Goal: Task Accomplishment & Management: Manage account settings

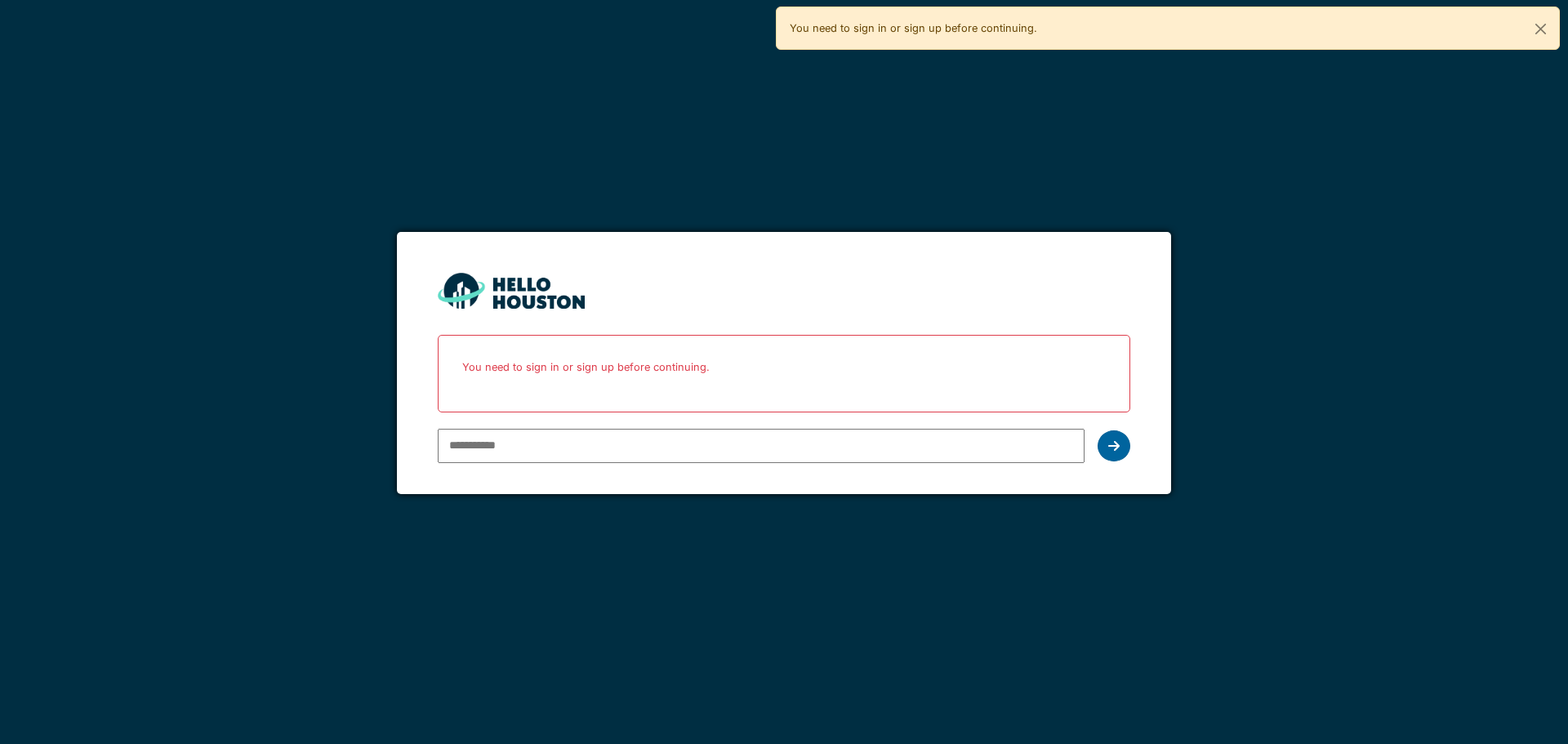
type input "**********"
click at [1119, 444] on icon at bounding box center [1114, 446] width 11 height 13
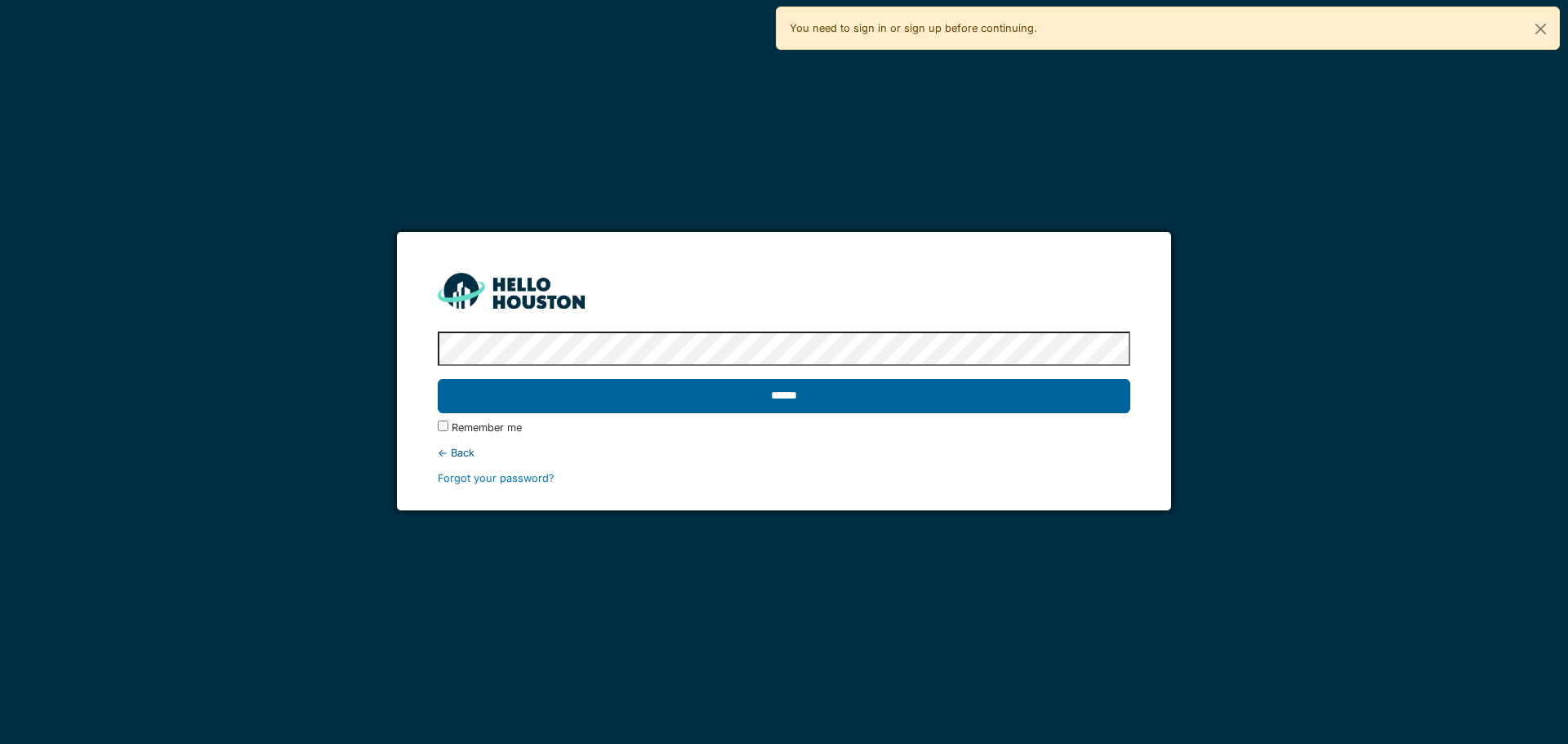
click at [859, 406] on input "******" at bounding box center [783, 396] width 692 height 34
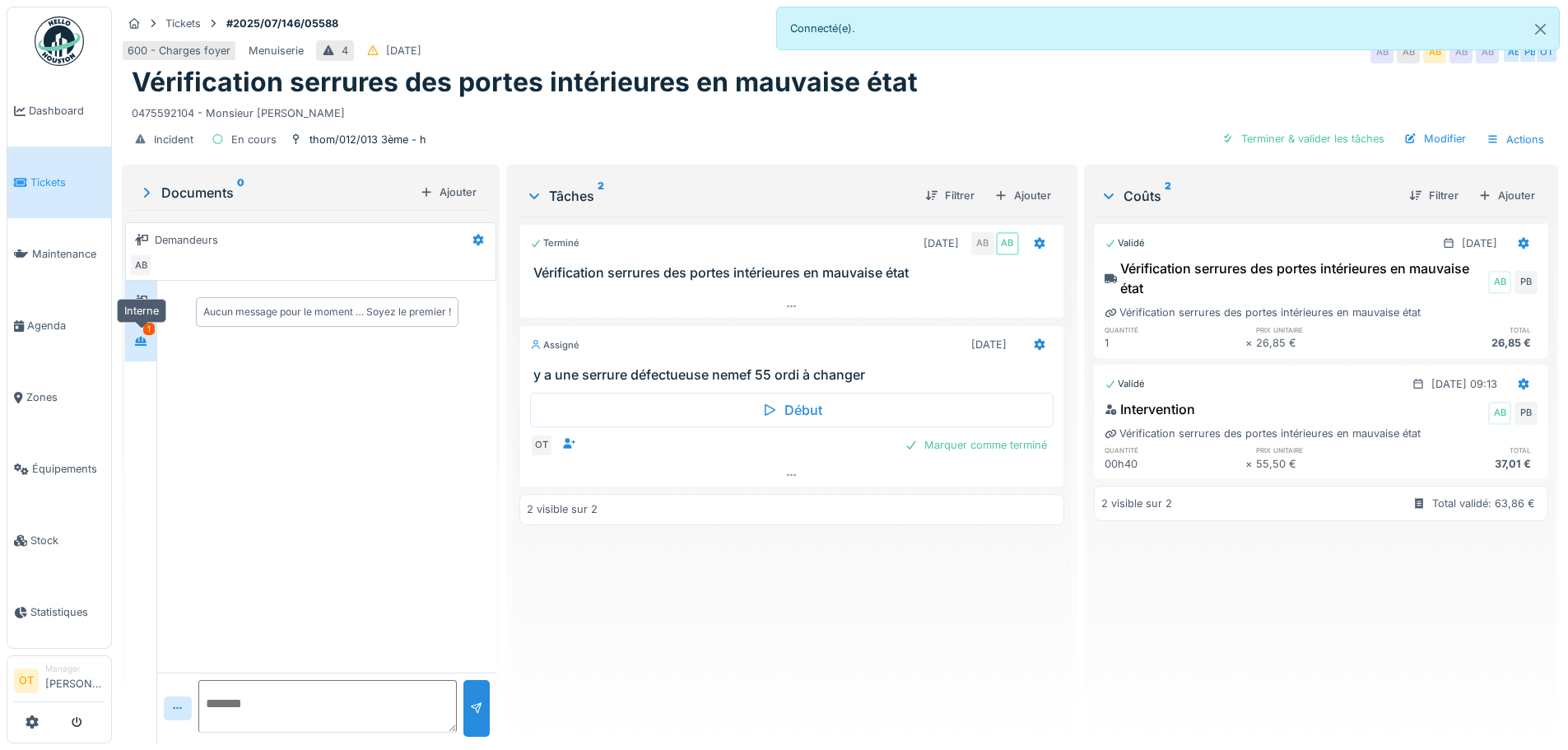
click at [130, 348] on div at bounding box center [140, 340] width 25 height 20
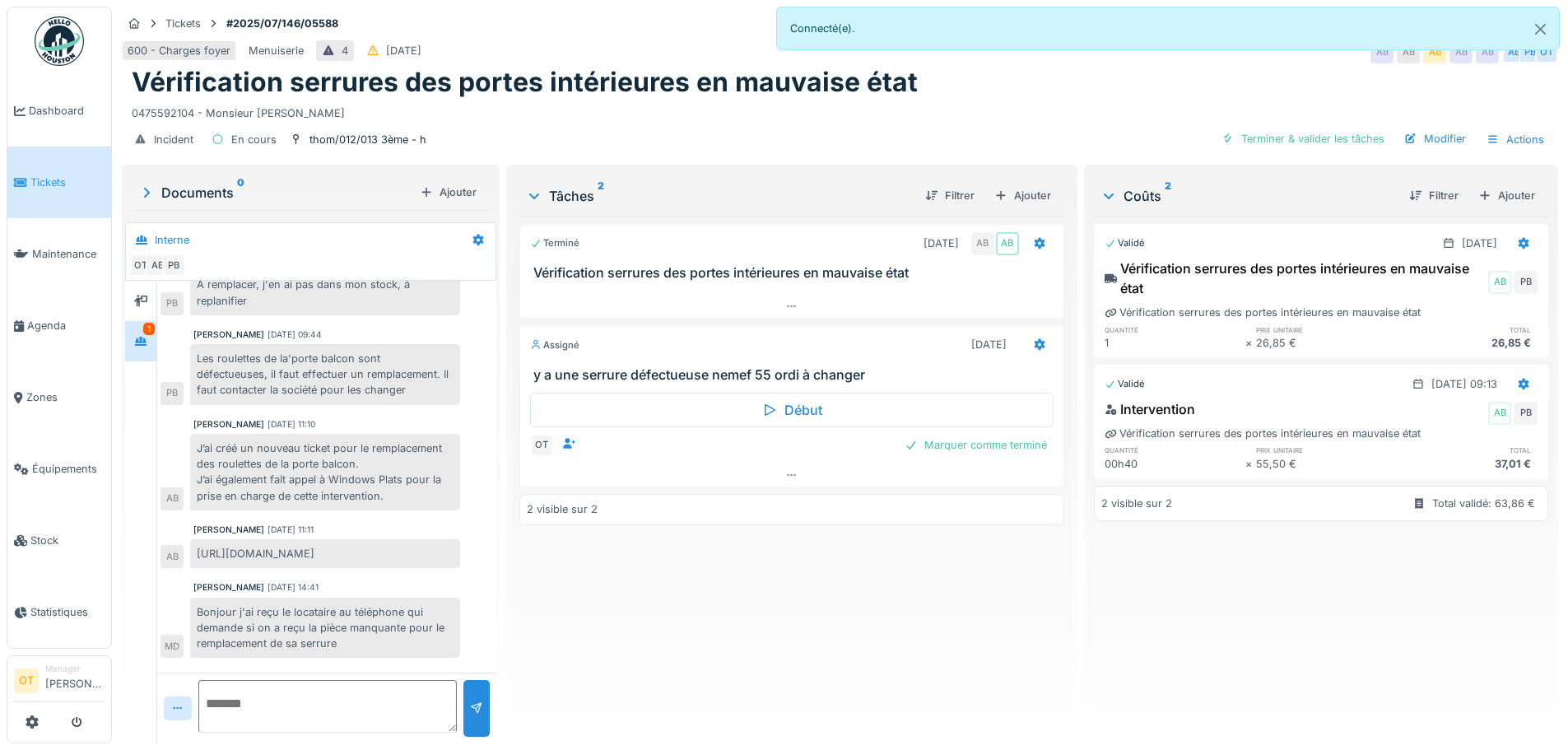
scroll to position [141, 0]
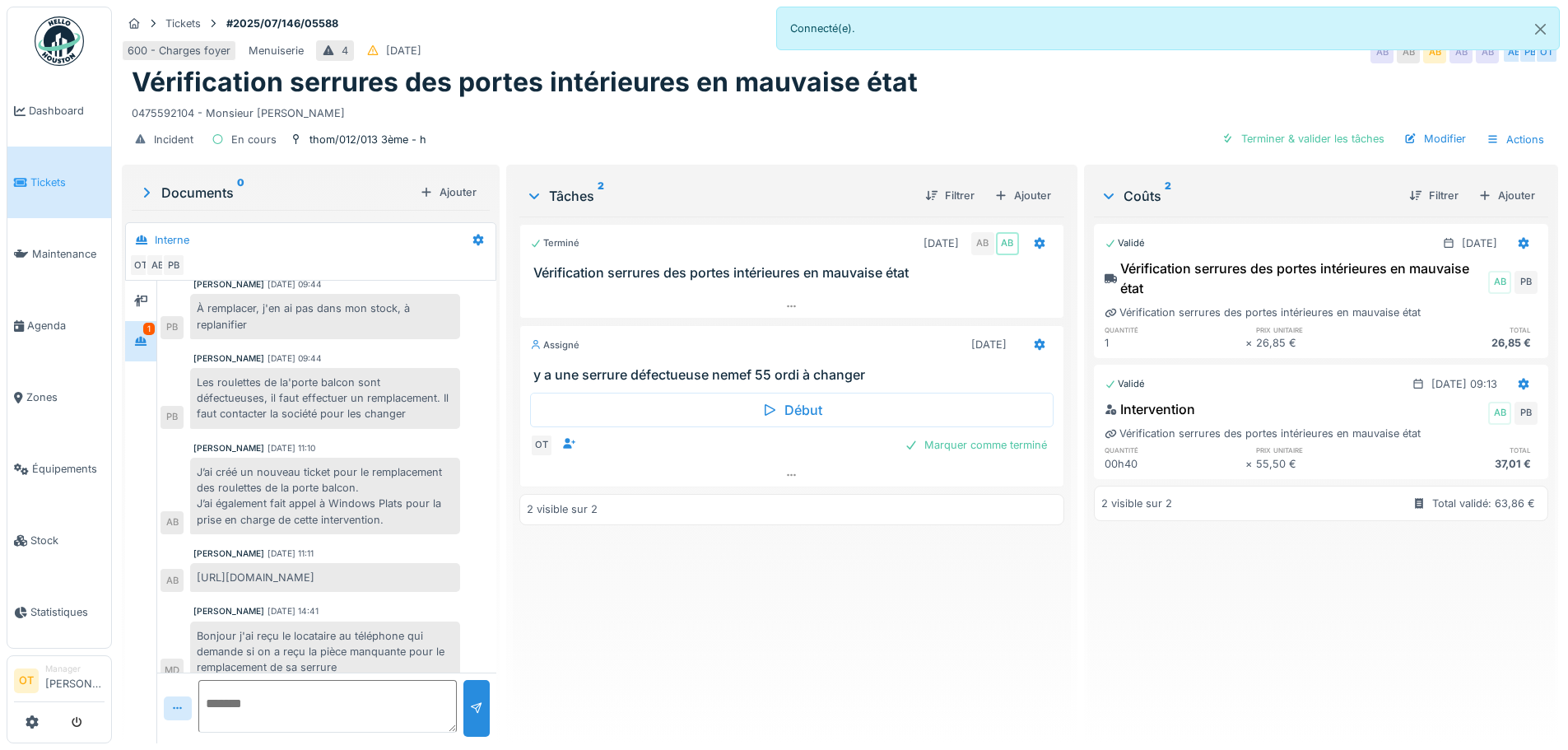
drag, startPoint x: 434, startPoint y: 563, endPoint x: 200, endPoint y: 562, distance: 234.0
click at [200, 563] on div "https://app.hellohouston.io/fr/reports/359234" at bounding box center [325, 577] width 270 height 29
copy div "https://app.hellohouston.io/fr/reports/359234"
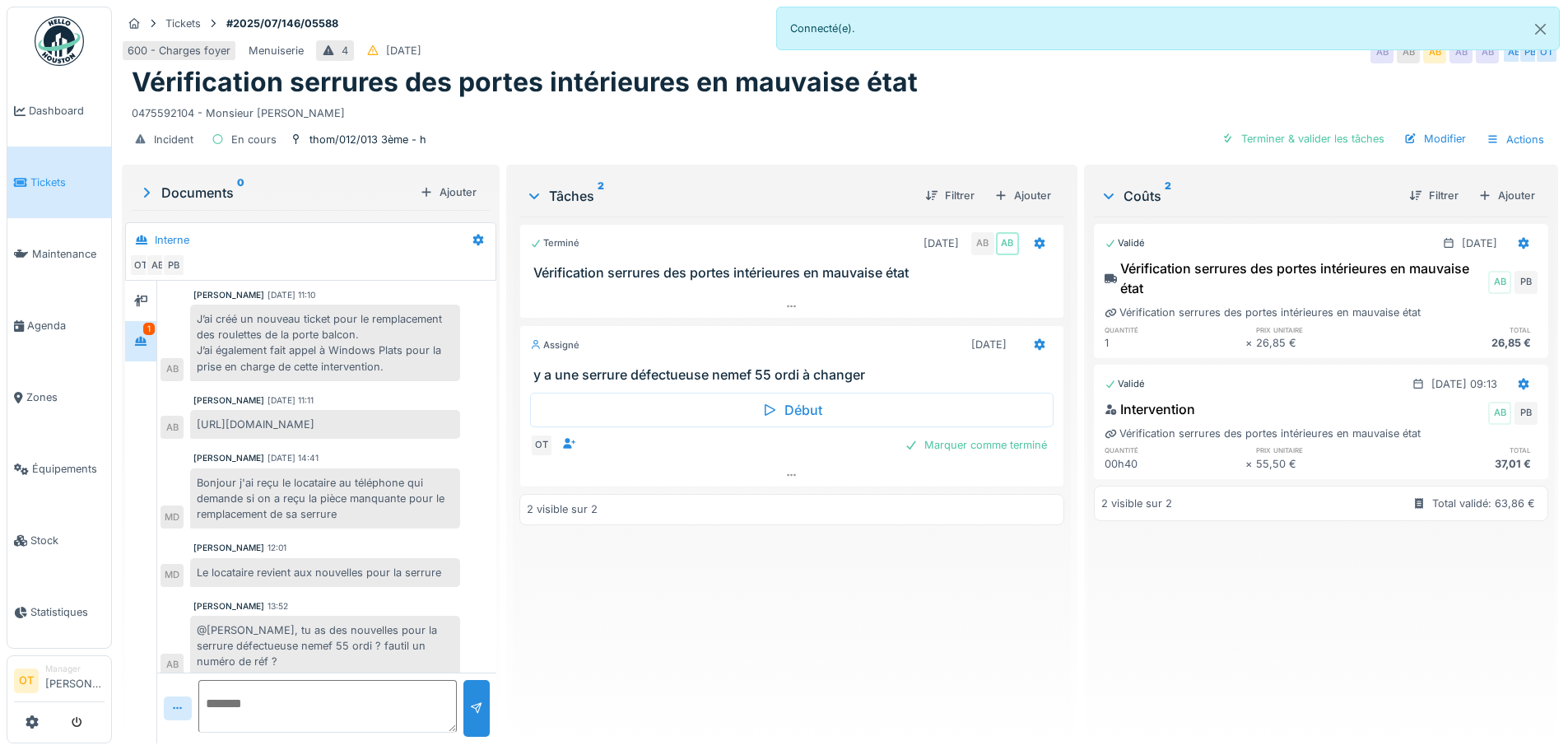
scroll to position [306, 0]
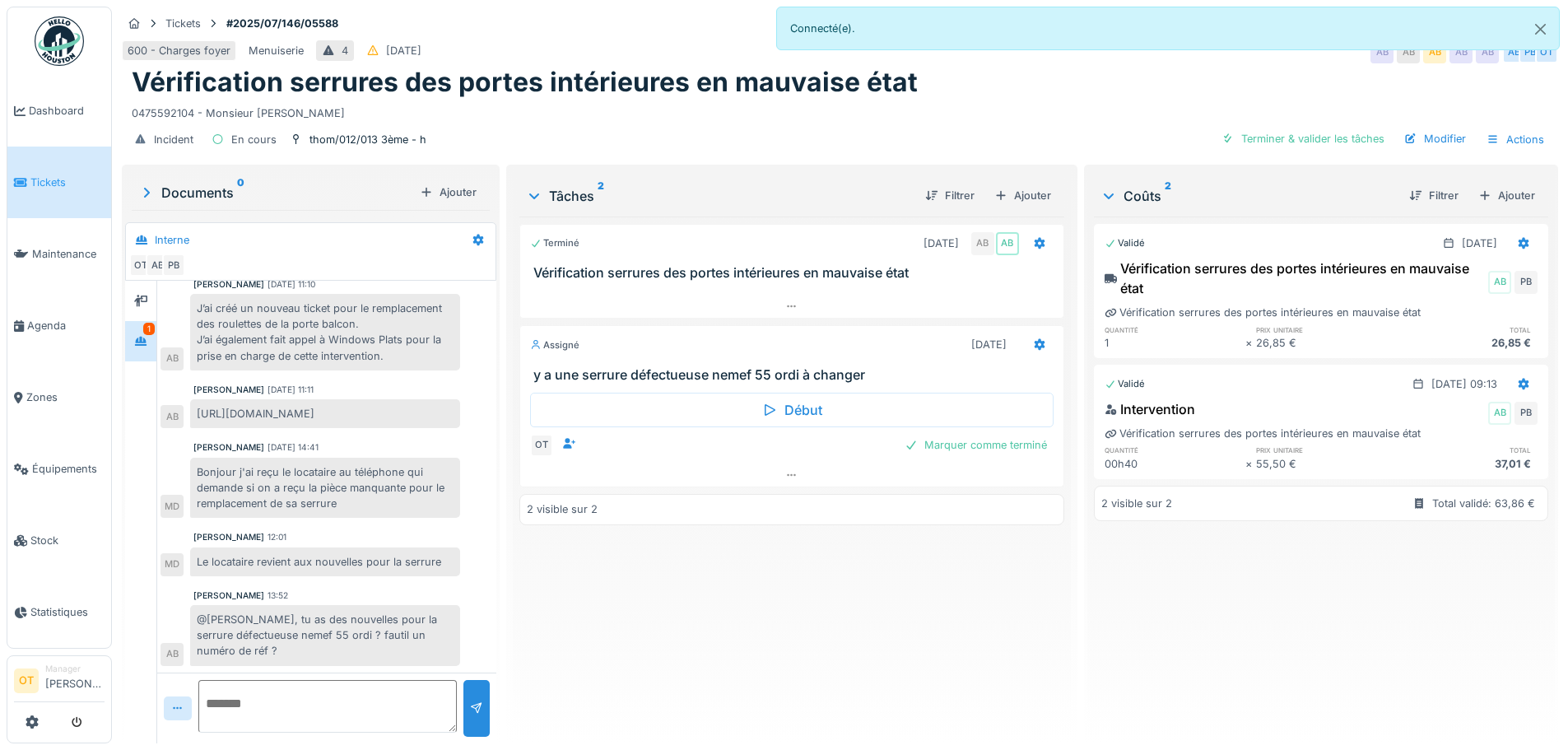
click at [404, 514] on div "Paul Baton 18/07/2025 09:43 Remplacement de plaque de finition clenche. 55 ordi…" at bounding box center [326, 324] width 339 height 697
click at [304, 691] on textarea at bounding box center [327, 706] width 259 height 53
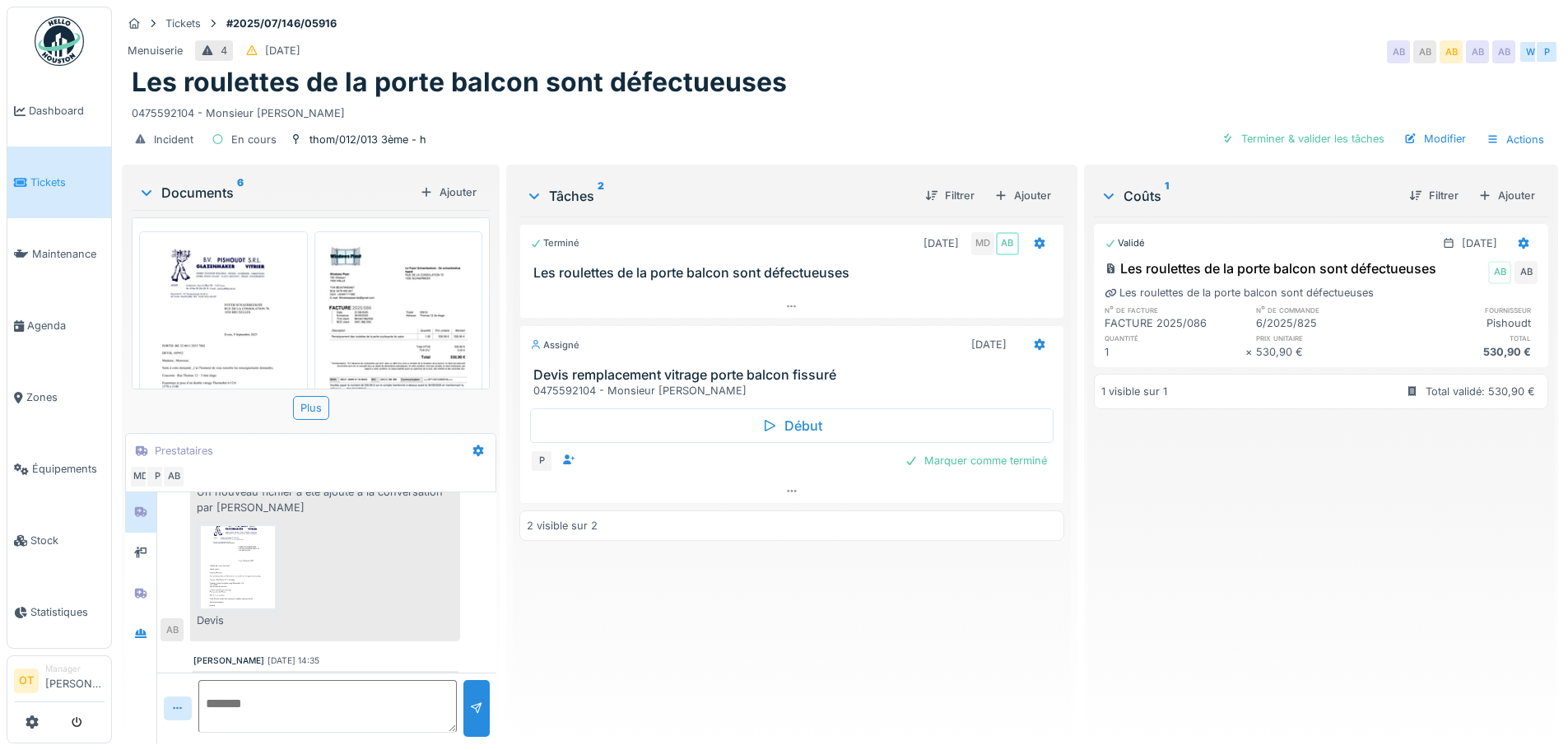
scroll to position [489, 0]
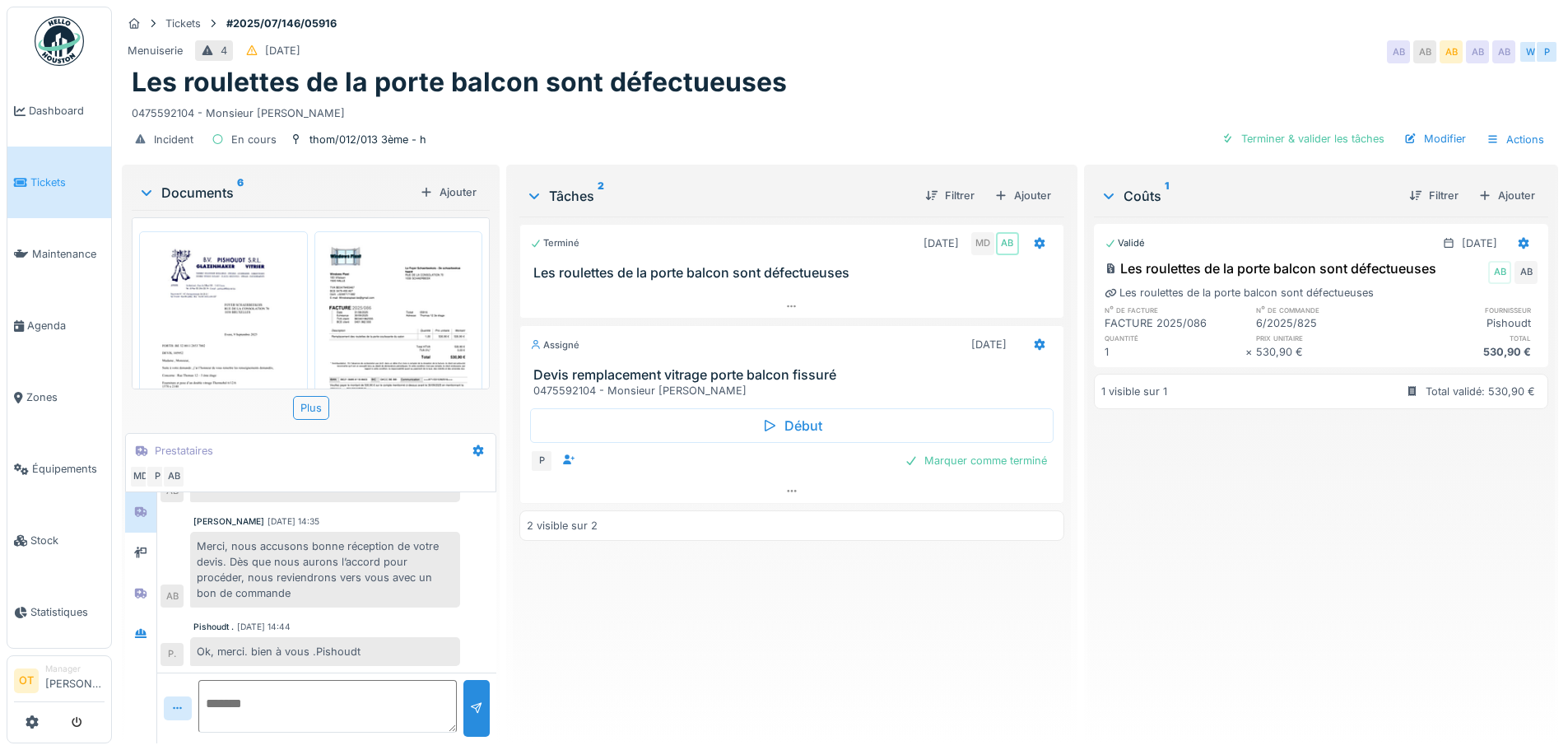
click at [125, 638] on div "Mouad Dakir [Foyer Schaerbeekois] 03/09/2025 08:21 Bonjour, voici une nouvelle …" at bounding box center [310, 618] width 371 height 251
click at [139, 632] on icon at bounding box center [140, 633] width 11 height 9
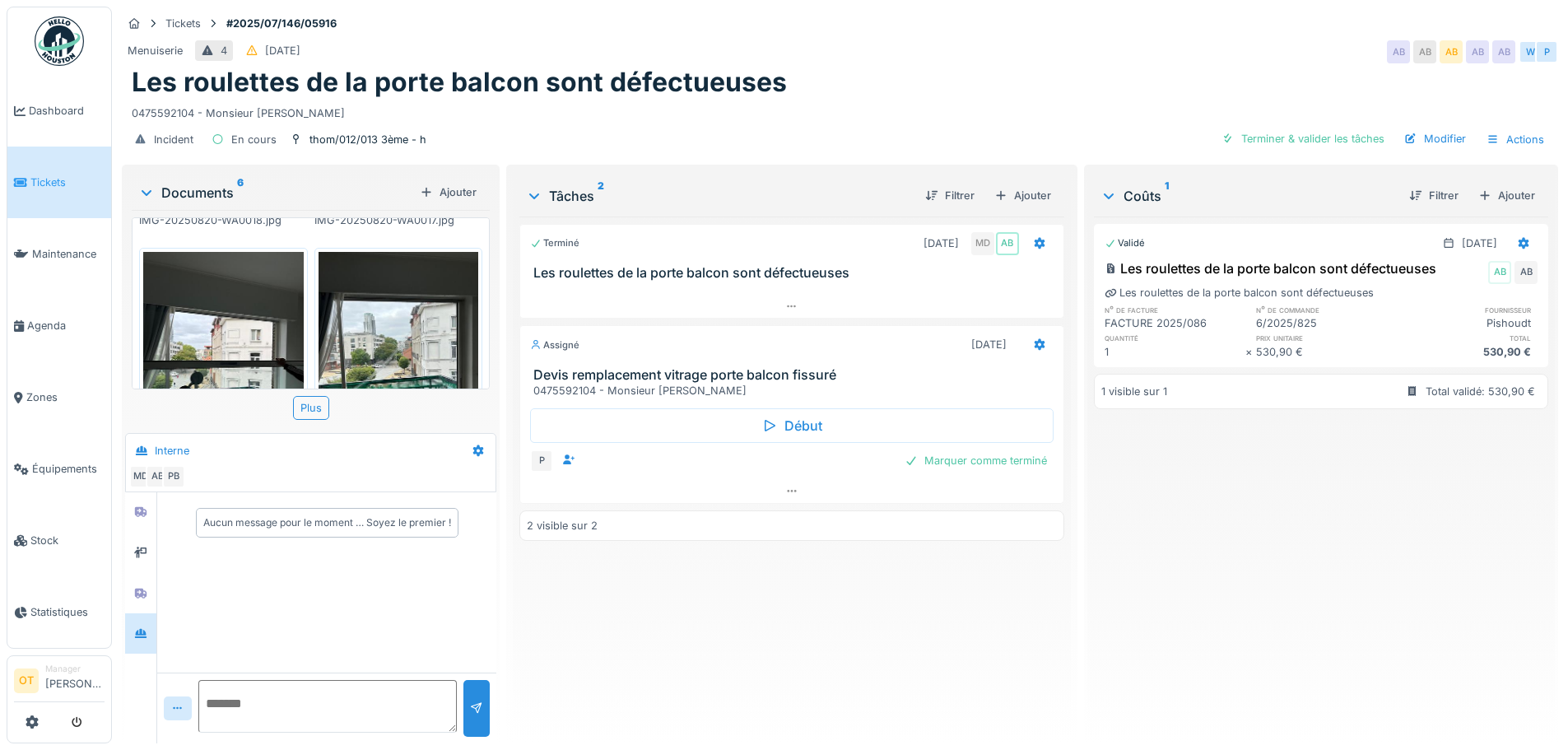
scroll to position [589, 0]
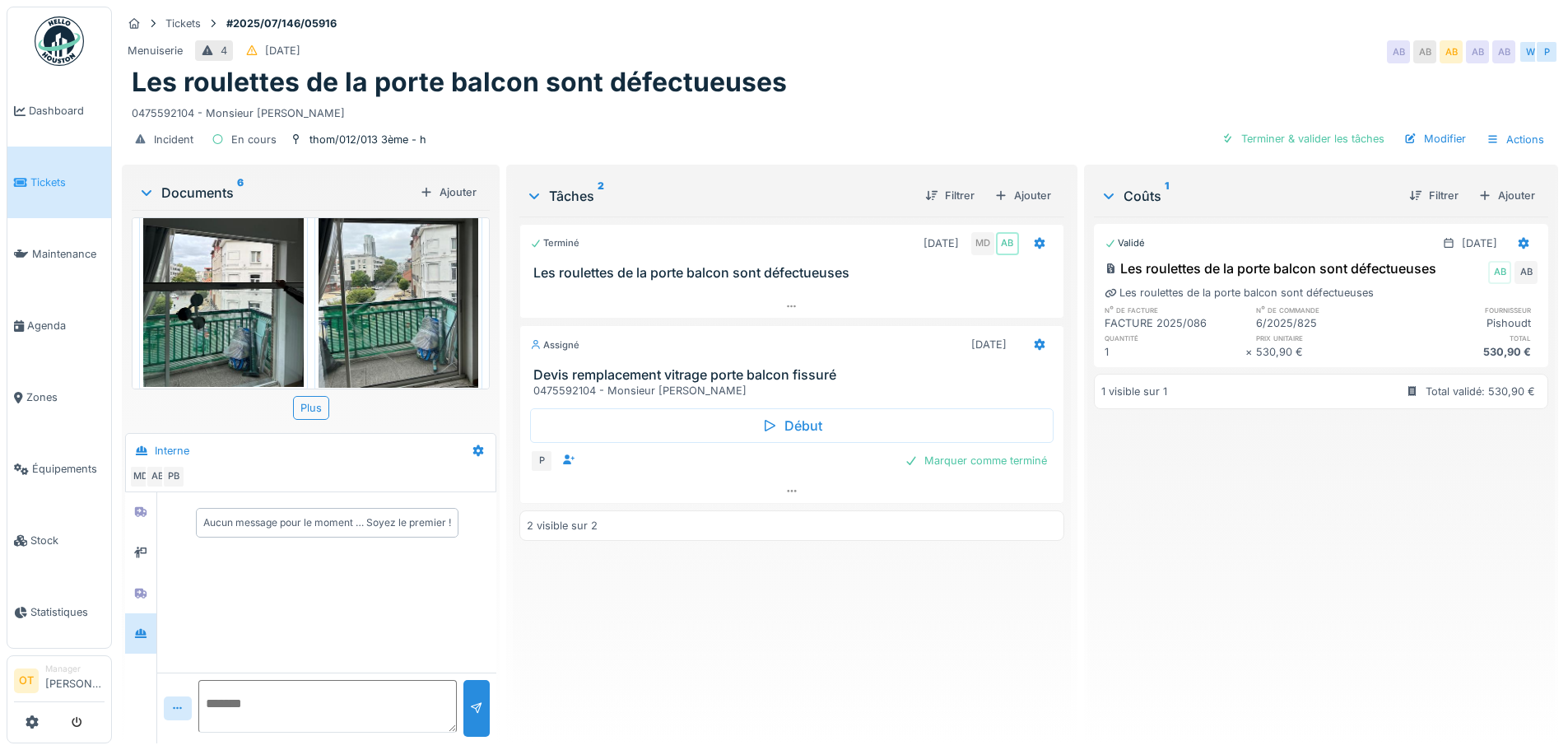
click at [125, 549] on div "Documents 6 Ajouter Devis Thomas 12:13.pdf 2025_086.pdf IMG-20250820-WA0018.jpg…" at bounding box center [310, 456] width 378 height 582
click at [136, 547] on icon at bounding box center [140, 553] width 13 height 11
click at [145, 588] on icon at bounding box center [140, 593] width 13 height 11
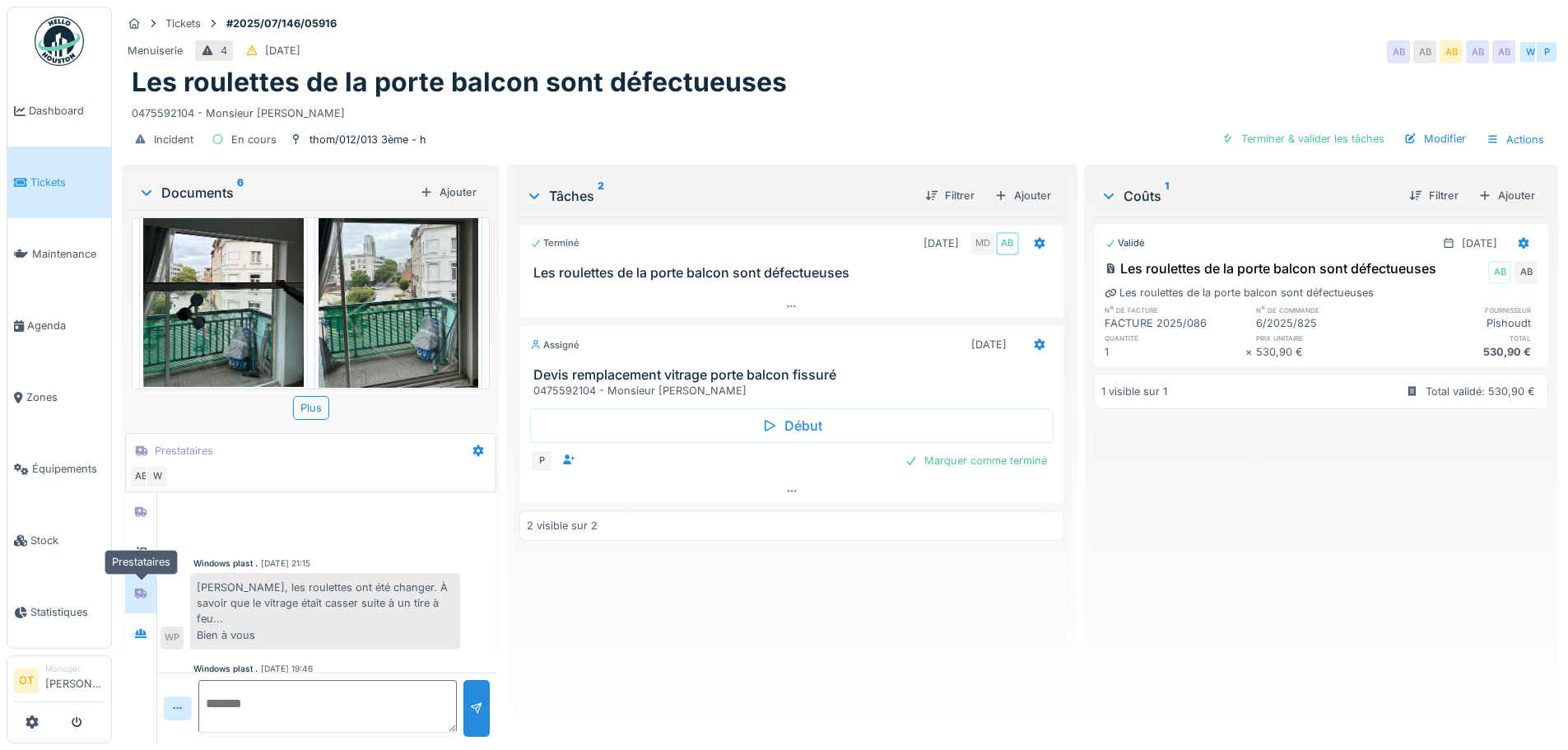
scroll to position [58, 0]
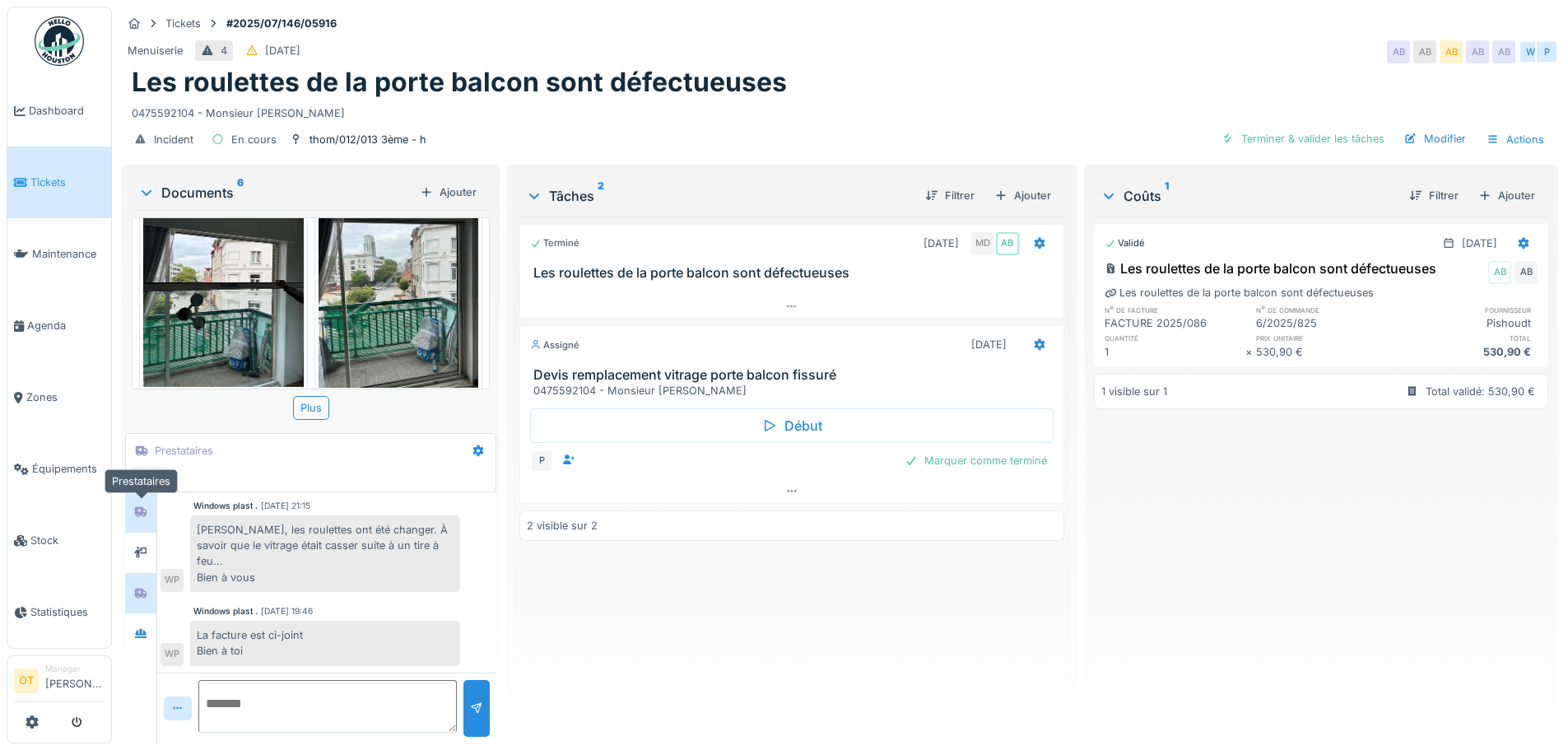
click at [144, 509] on icon at bounding box center [140, 511] width 11 height 10
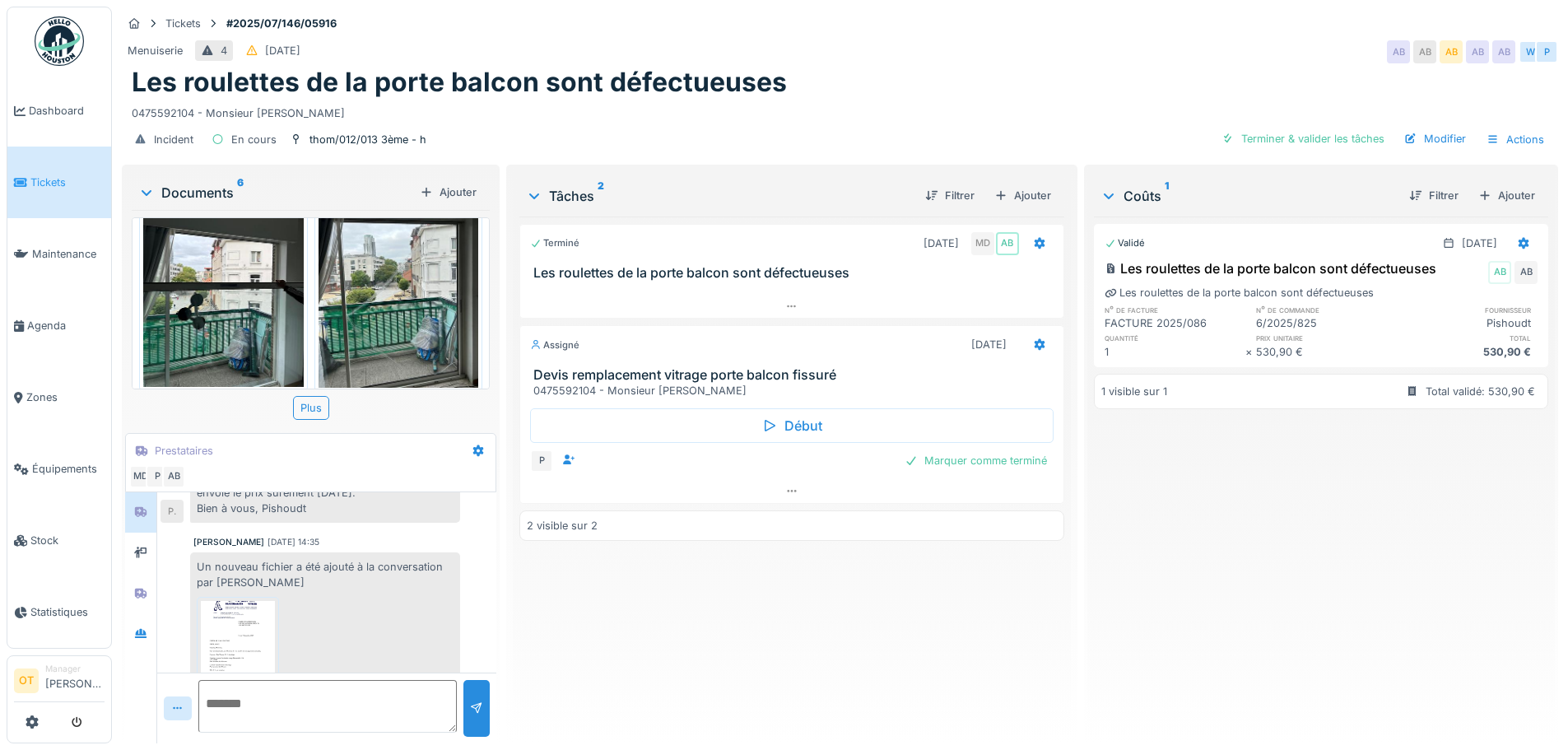
scroll to position [159, 0]
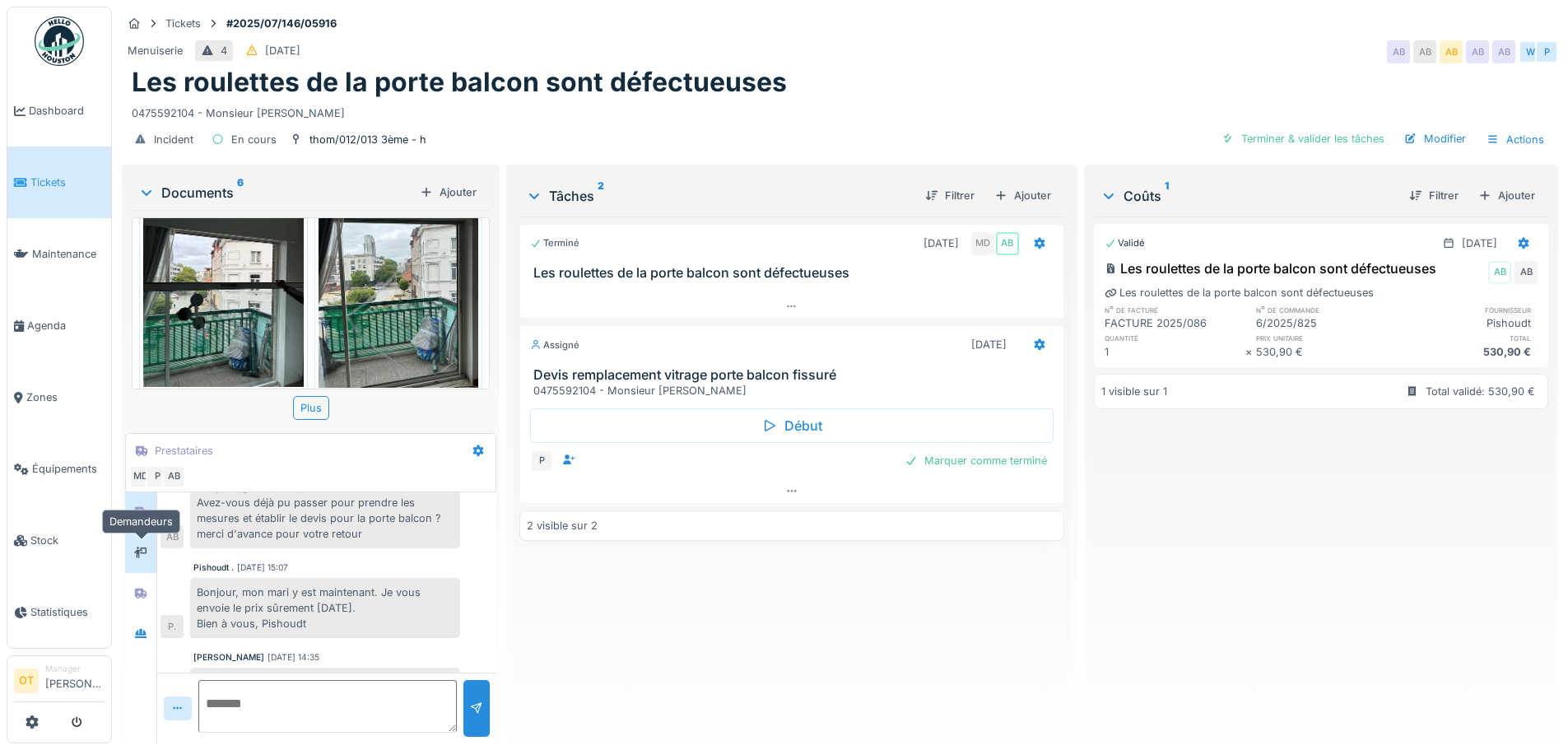
click at [145, 546] on div at bounding box center [140, 553] width 13 height 16
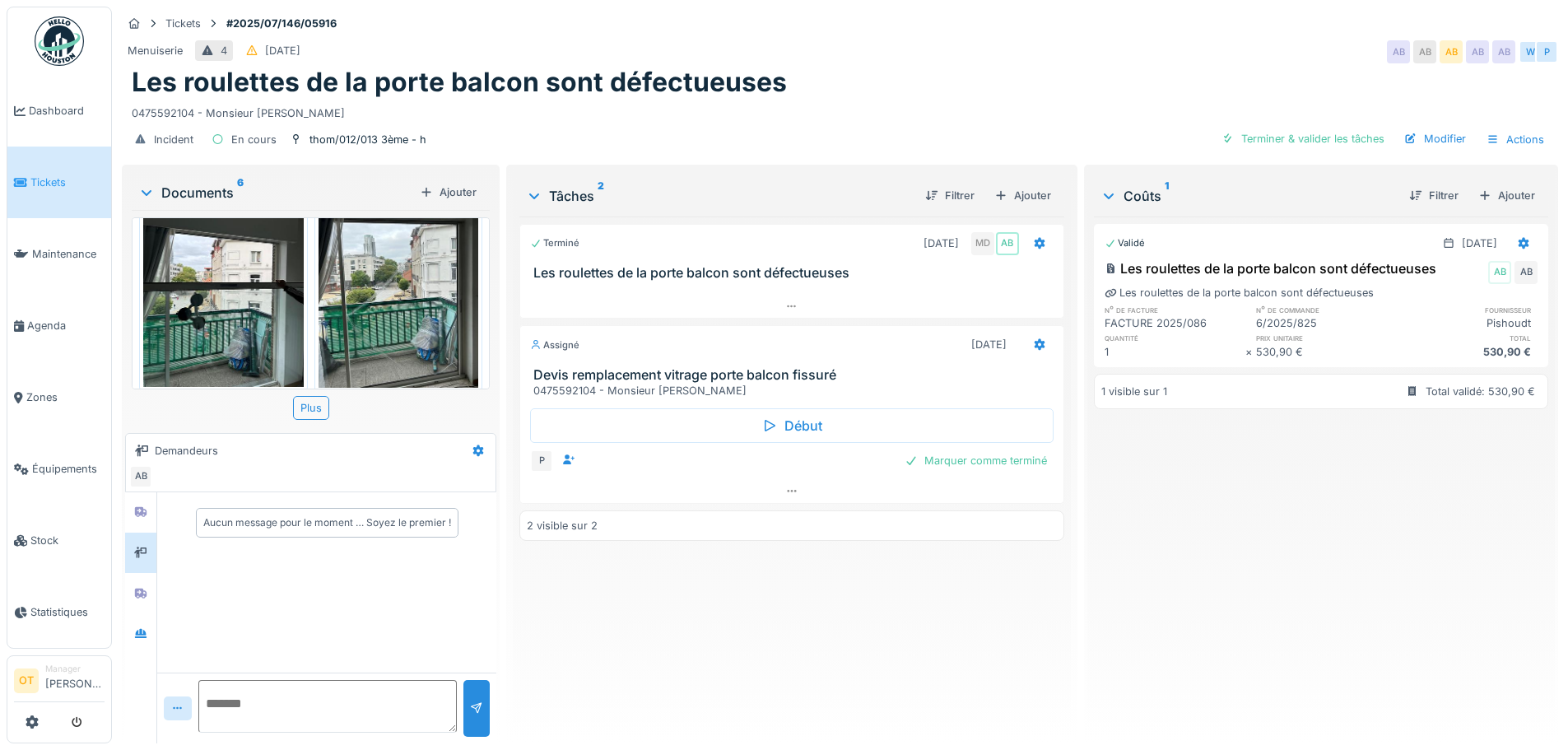
click at [135, 569] on div at bounding box center [141, 553] width 32 height 40
click at [136, 583] on div at bounding box center [140, 593] width 25 height 20
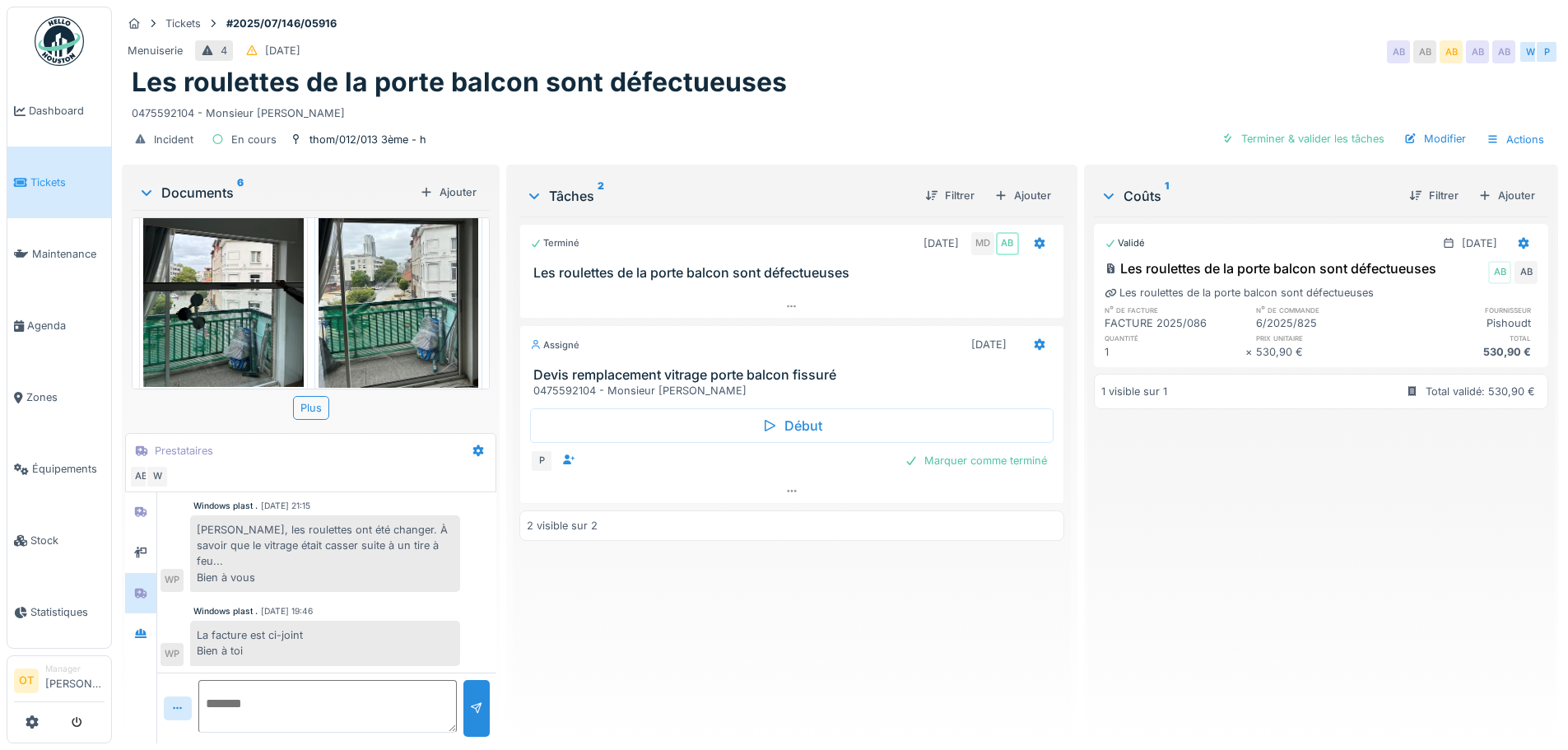
click at [123, 632] on div "Documents 6 Ajouter Devis Thomas 12:13.pdf 2025_086.pdf IMG-20250820-WA0018.jpg…" at bounding box center [310, 456] width 378 height 582
click at [137, 633] on icon at bounding box center [140, 633] width 11 height 9
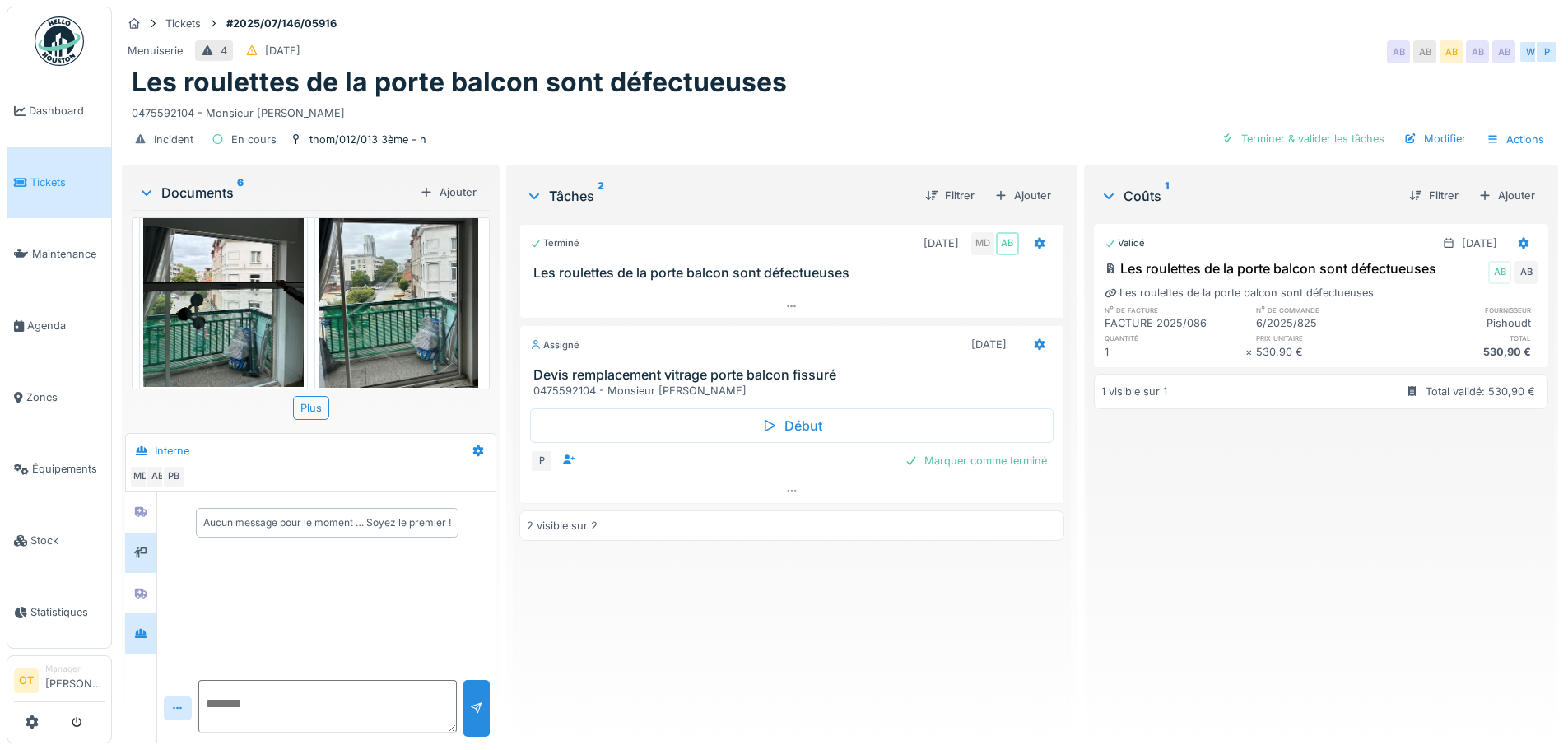
click at [138, 536] on div at bounding box center [141, 553] width 32 height 40
click at [139, 504] on div at bounding box center [140, 512] width 13 height 16
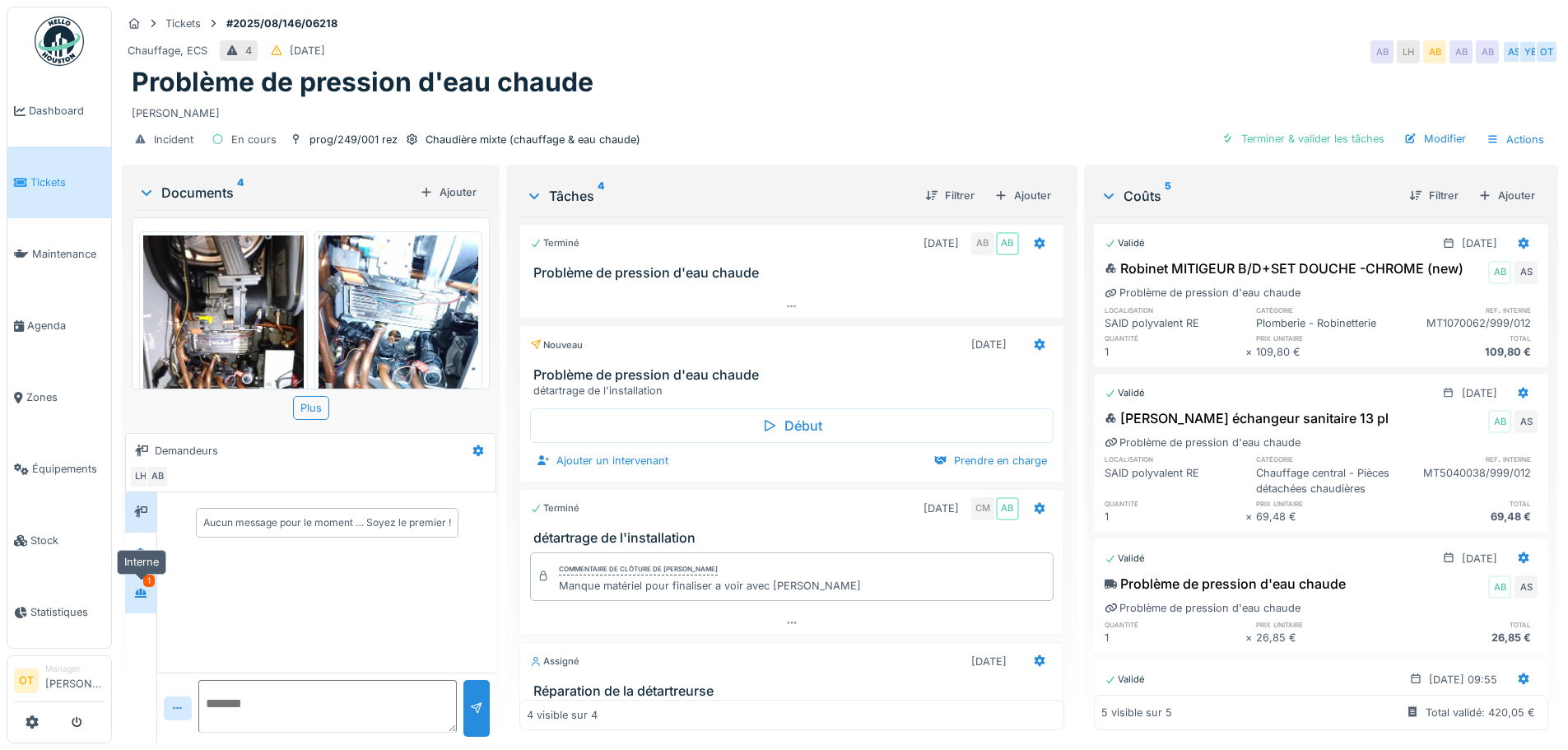
click at [146, 589] on icon at bounding box center [140, 593] width 13 height 11
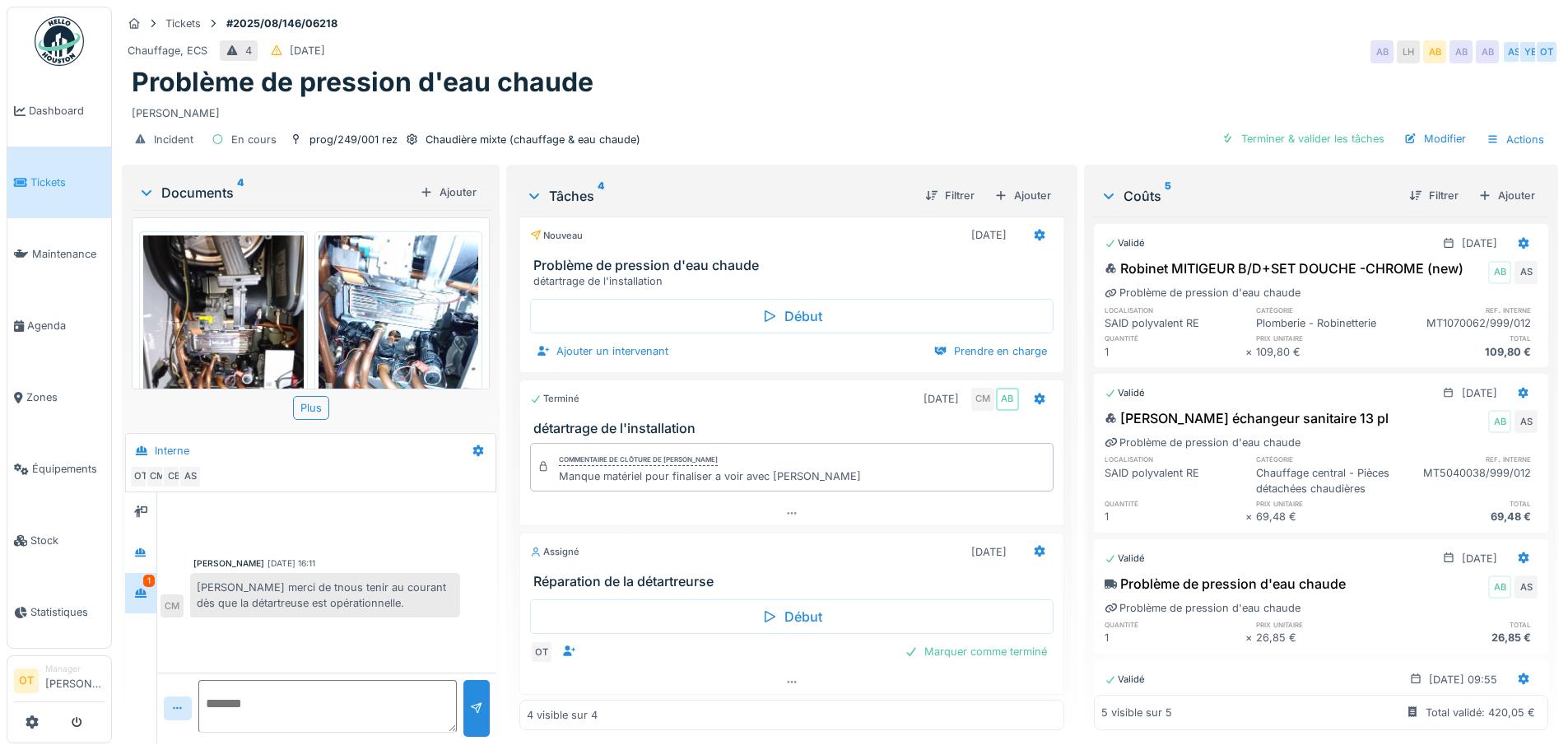
scroll to position [111, 0]
click at [940, 651] on div "Marquer comme terminé" at bounding box center [975, 649] width 155 height 22
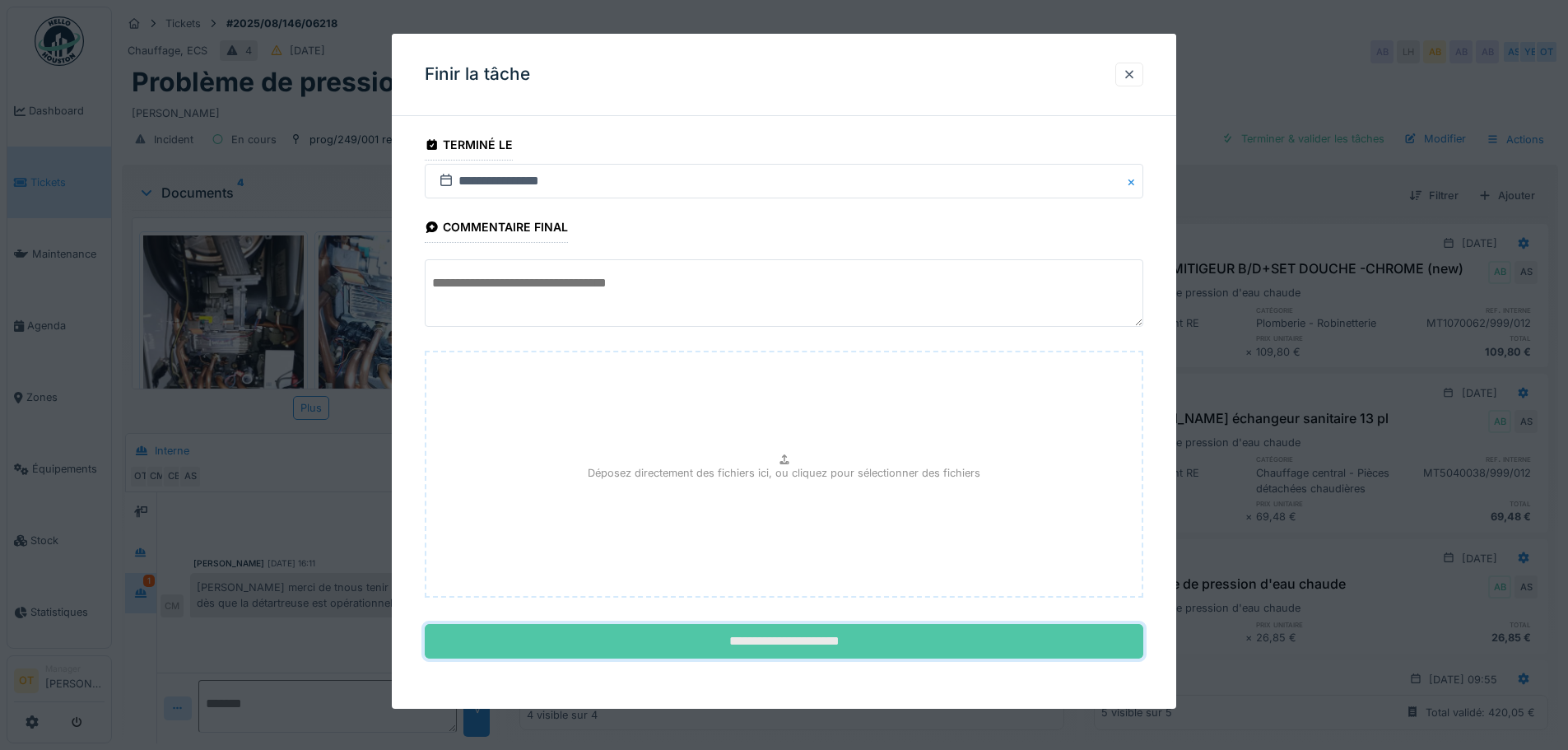
click at [882, 635] on input "**********" at bounding box center [783, 641] width 718 height 34
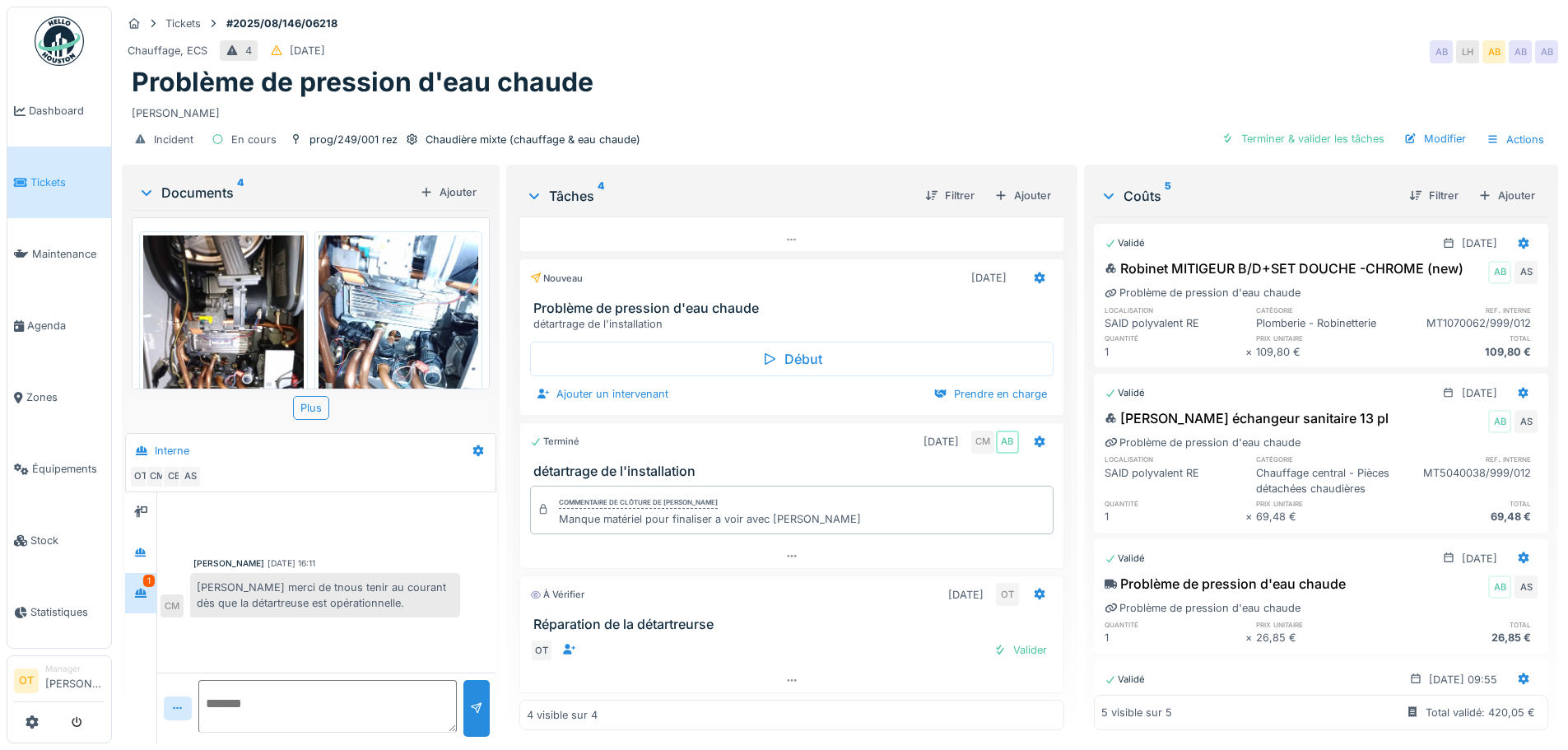
scroll to position [12, 0]
click at [147, 588] on icon at bounding box center [140, 593] width 13 height 11
click at [150, 543] on div at bounding box center [140, 553] width 25 height 20
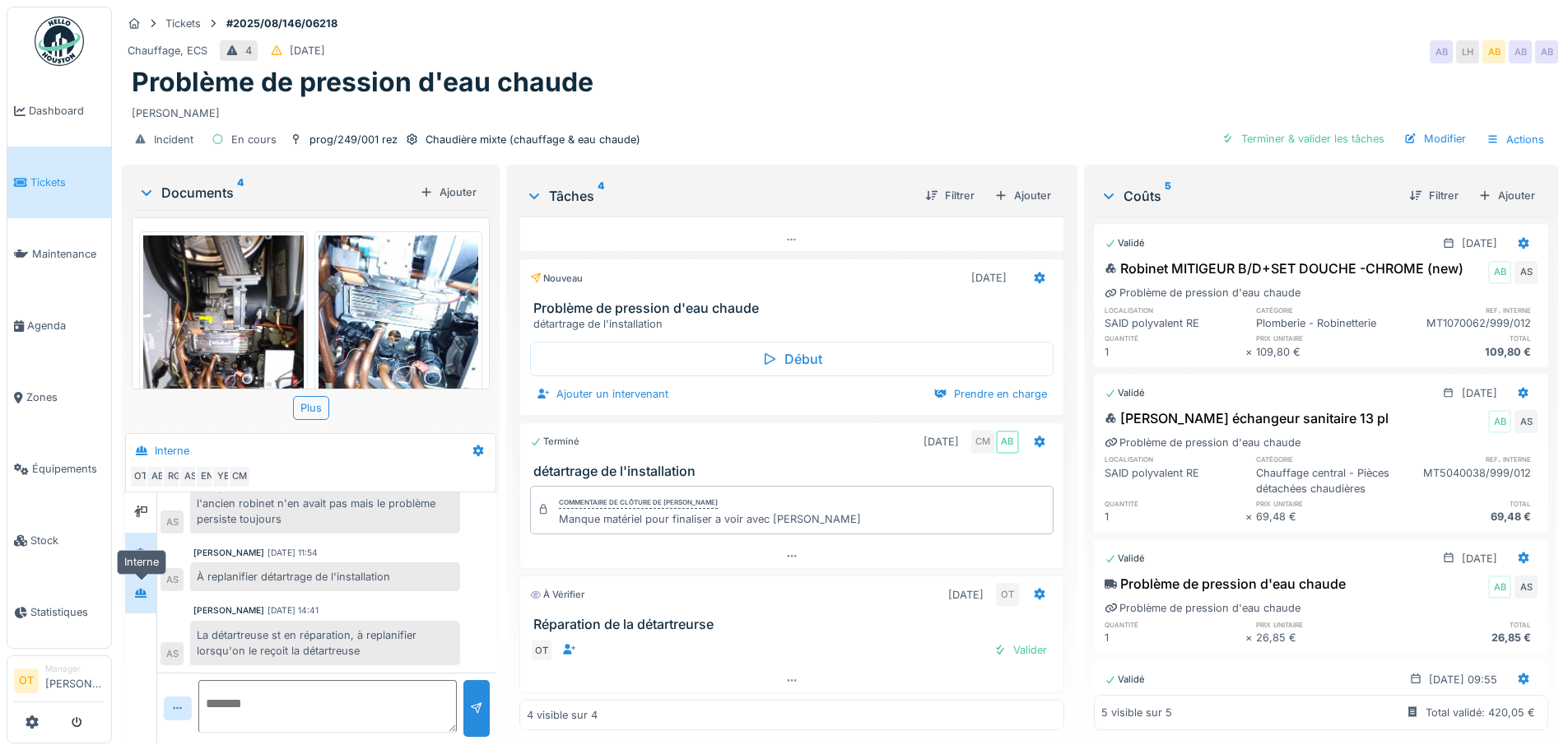
click at [135, 585] on div at bounding box center [140, 593] width 13 height 16
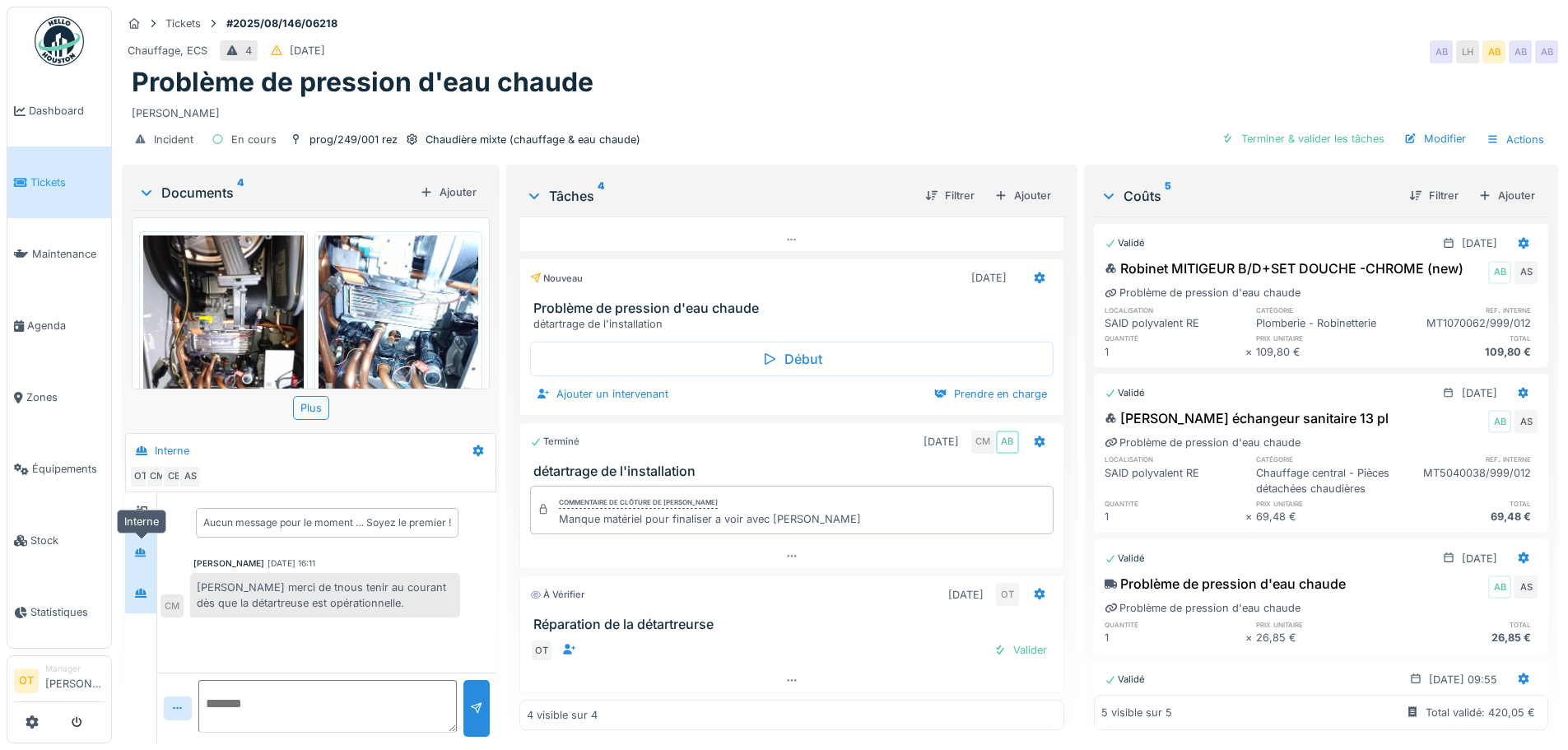
click at [141, 547] on icon at bounding box center [140, 552] width 11 height 9
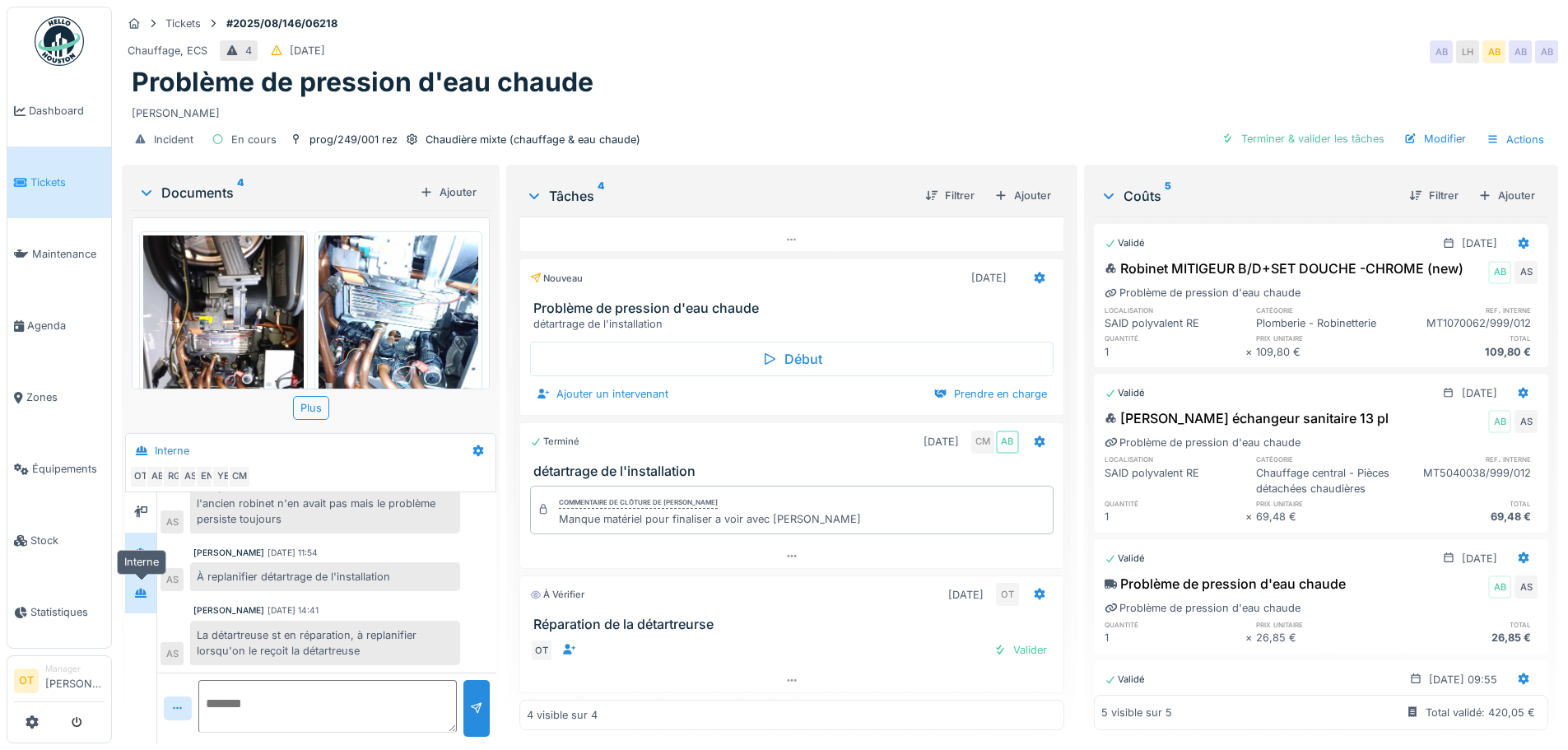
click at [148, 583] on div at bounding box center [140, 593] width 25 height 20
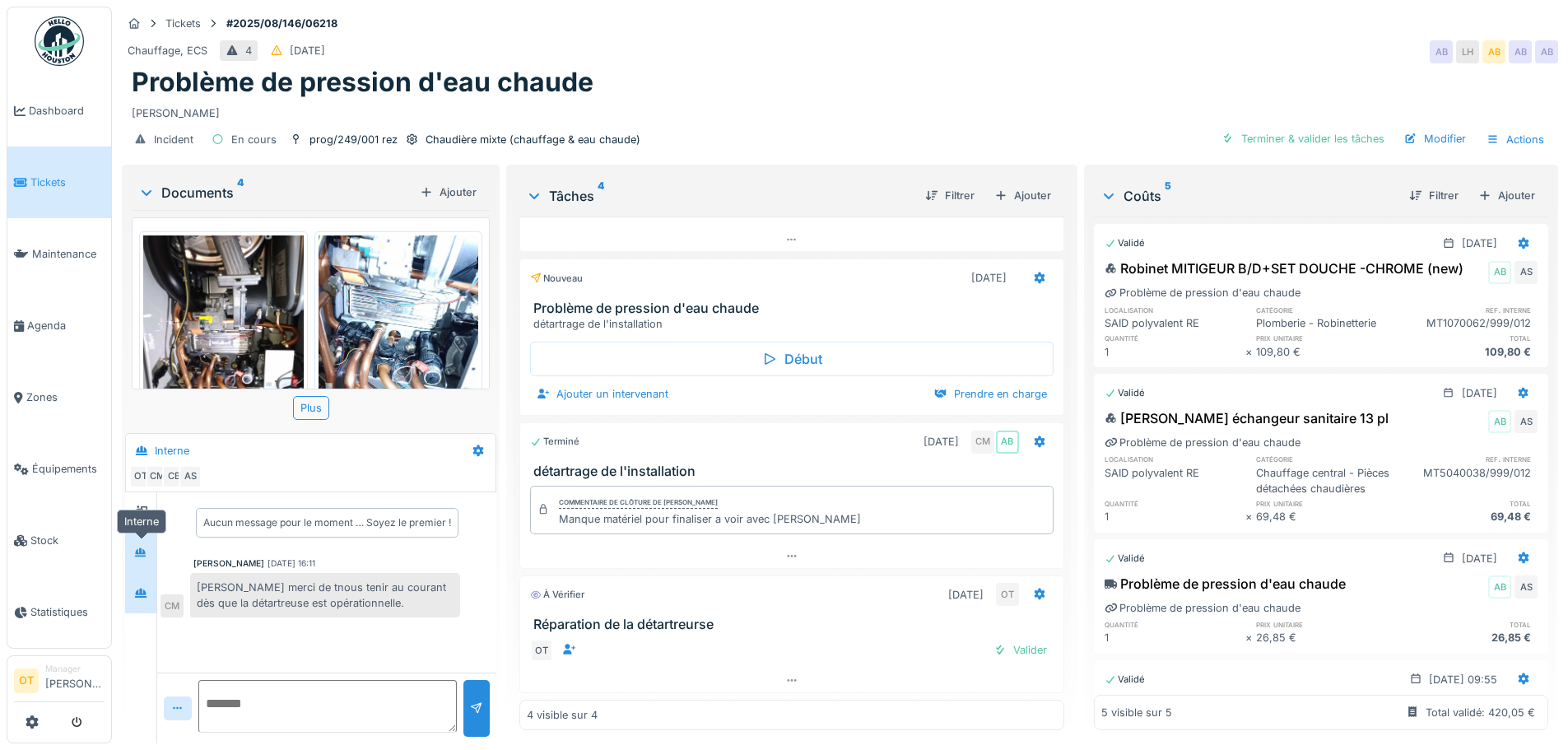
click at [142, 547] on icon at bounding box center [140, 552] width 11 height 9
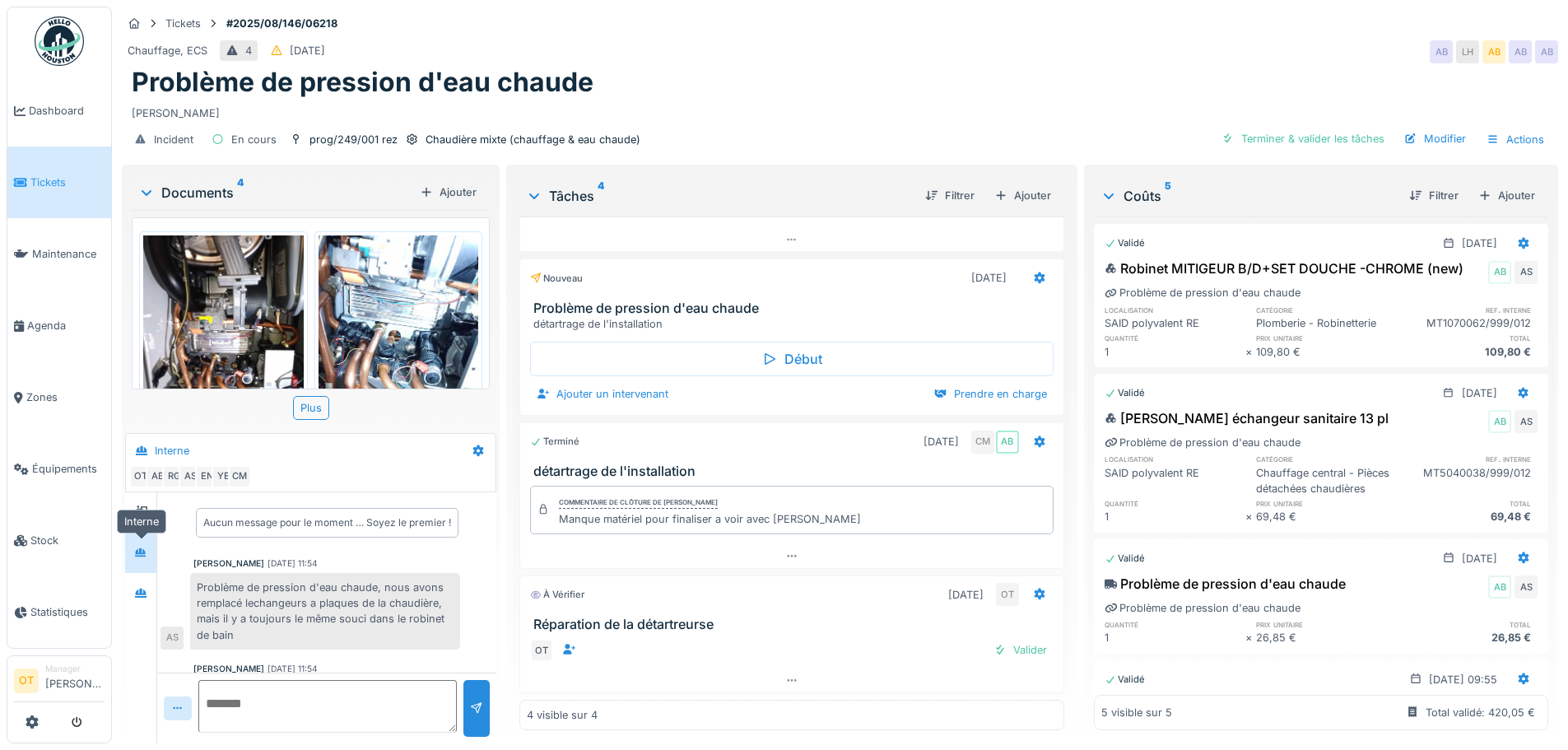
scroll to position [221, 0]
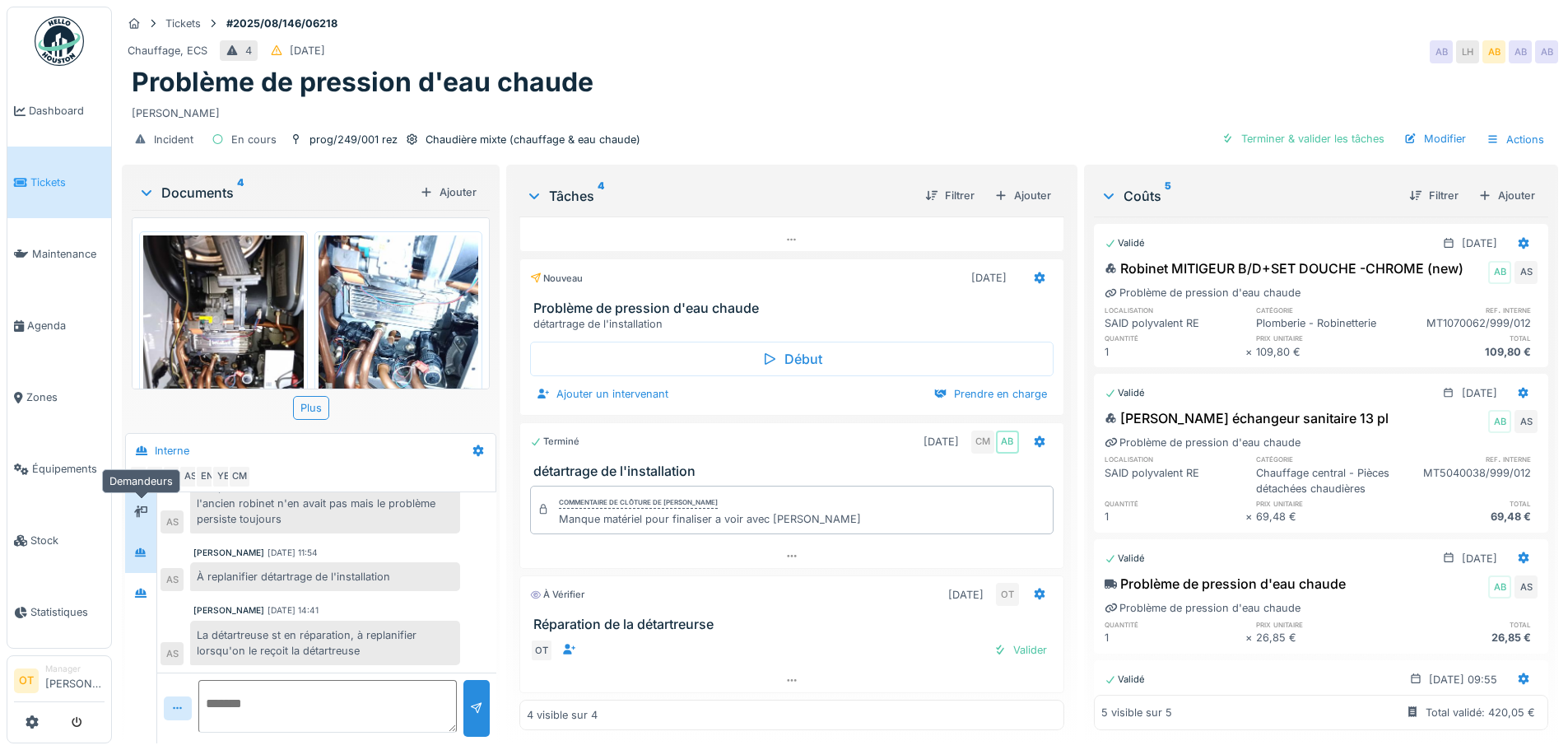
click at [137, 506] on div at bounding box center [140, 512] width 13 height 16
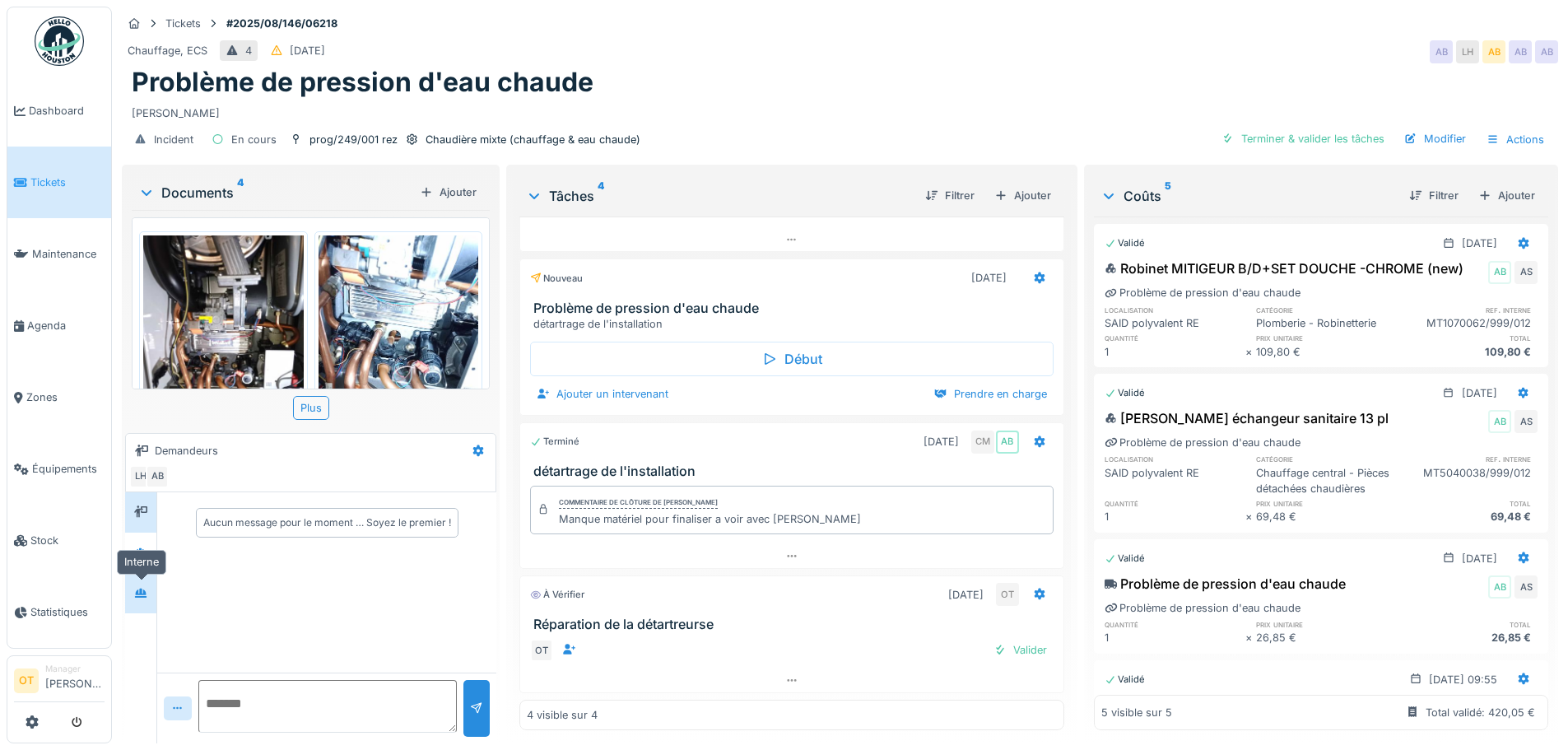
click at [136, 589] on icon at bounding box center [140, 593] width 11 height 9
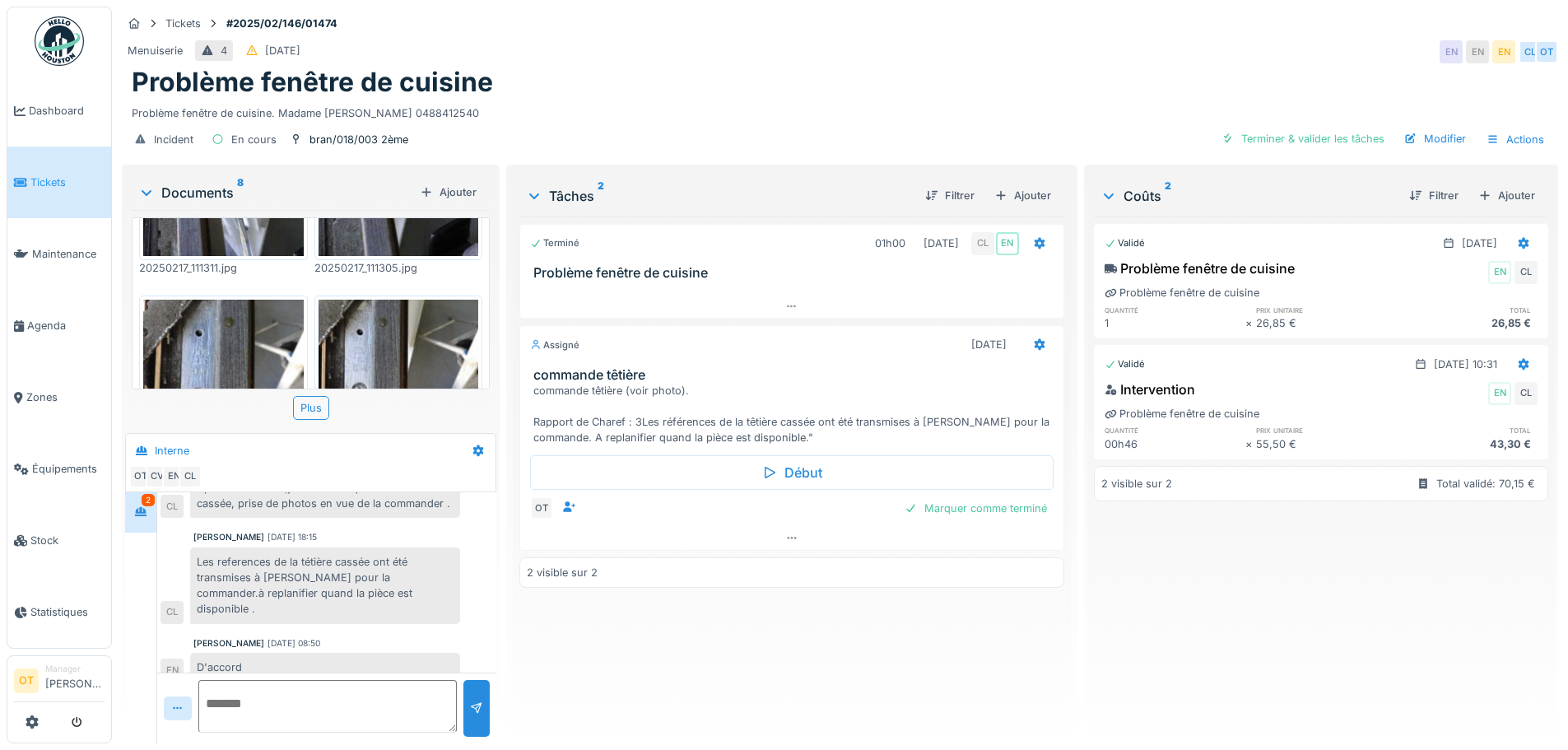
scroll to position [735, 0]
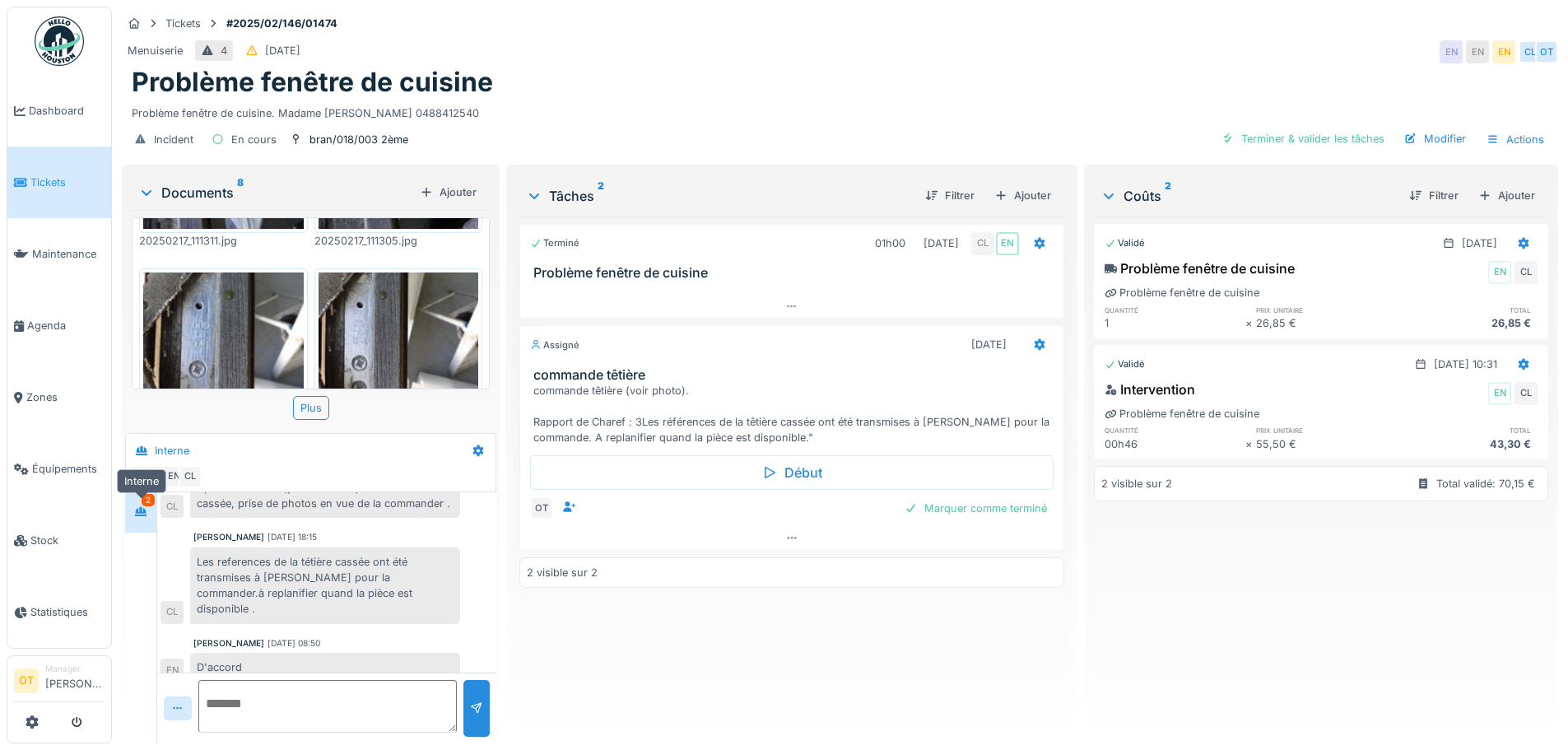
click at [141, 525] on div at bounding box center [140, 512] width 25 height 27
click at [785, 540] on icon at bounding box center [791, 538] width 13 height 11
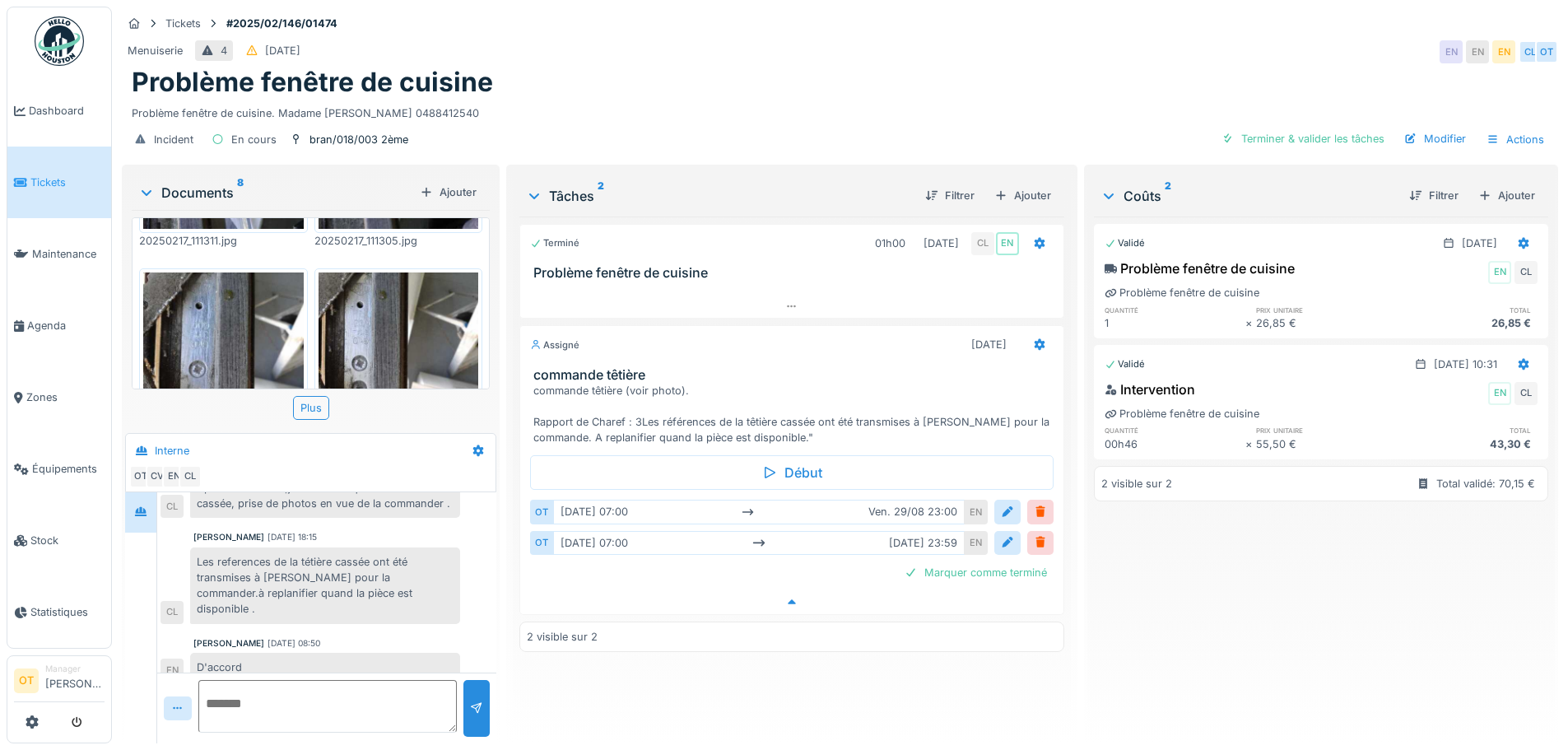
scroll to position [12, 0]
click at [1037, 540] on div at bounding box center [1040, 542] width 26 height 24
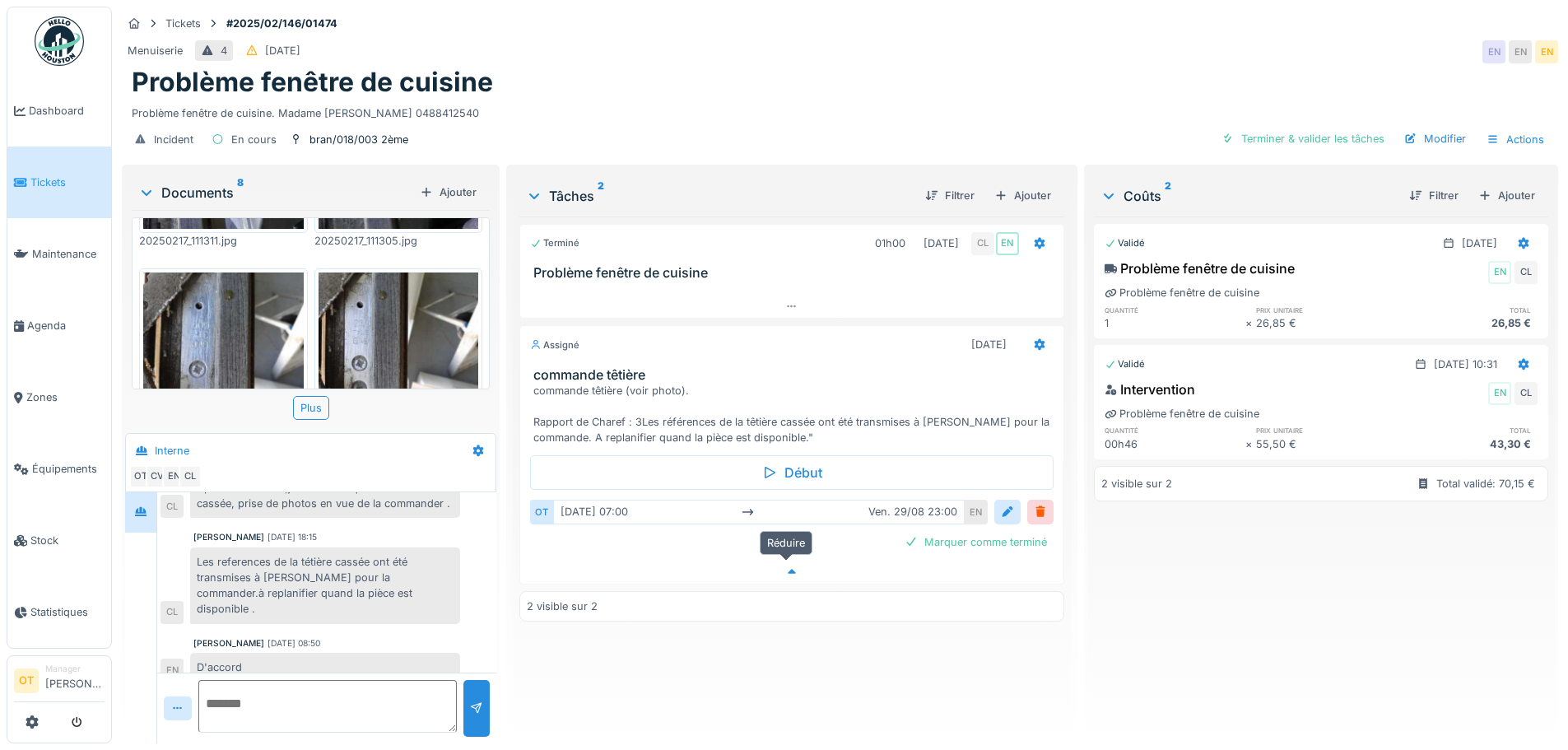
click at [786, 566] on div at bounding box center [791, 571] width 543 height 24
